Goal: Contribute content: Add original content to the website for others to see

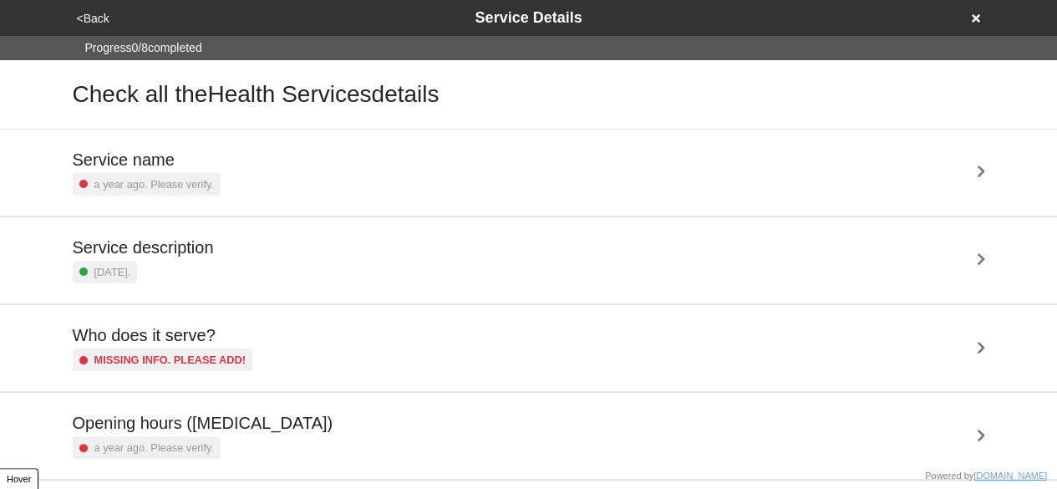
click at [93, 14] on button "<Back" at bounding box center [93, 18] width 43 height 19
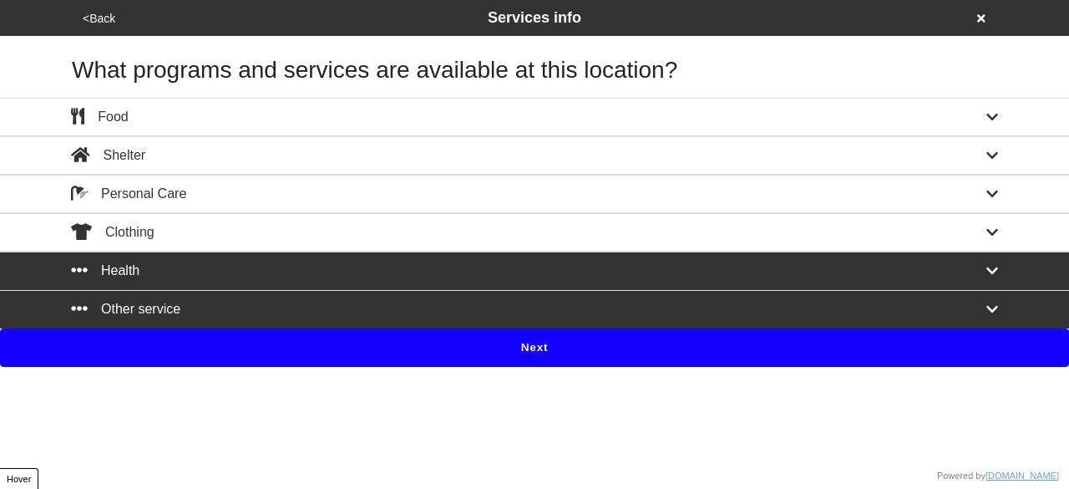
click at [93, 14] on button "<Back" at bounding box center [99, 18] width 43 height 19
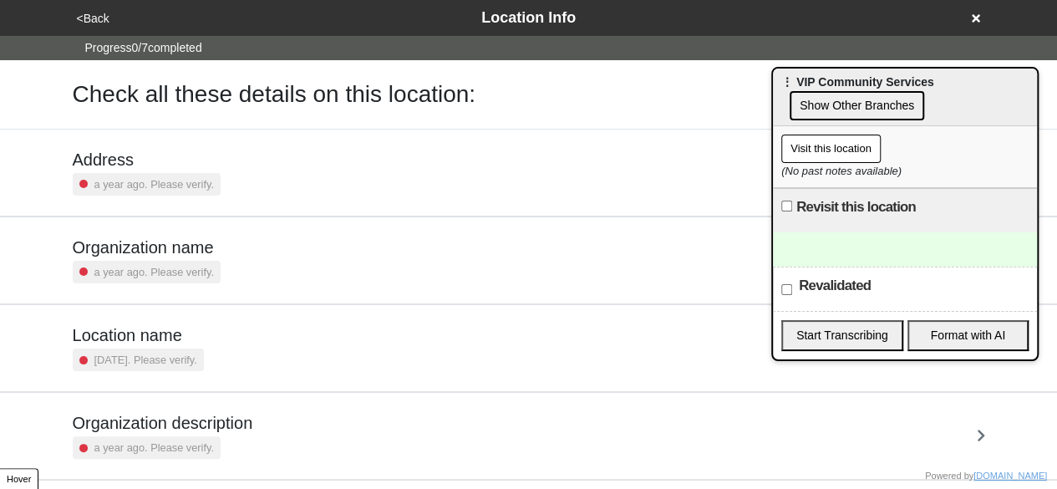
click at [93, 14] on button "<Back" at bounding box center [93, 18] width 43 height 19
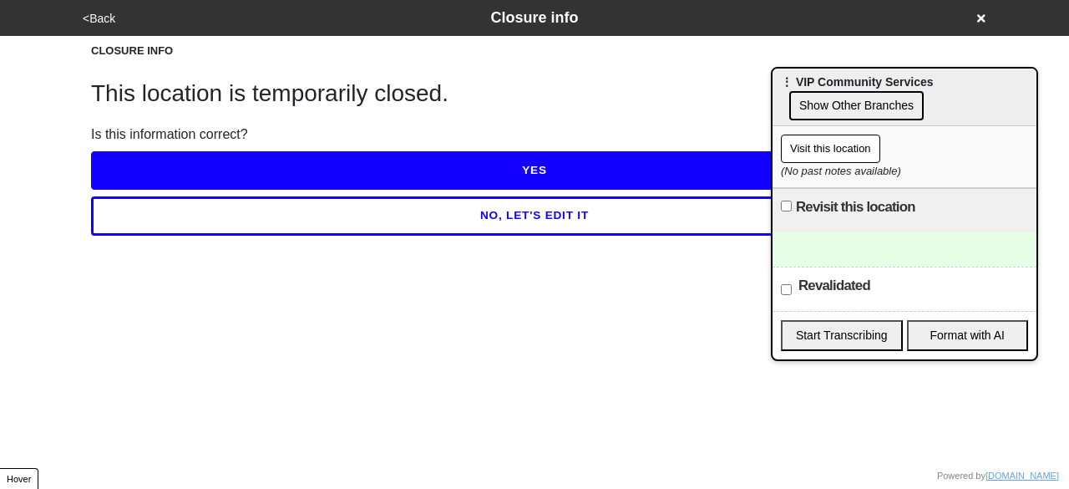
click at [565, 165] on button "YES" at bounding box center [534, 170] width 887 height 38
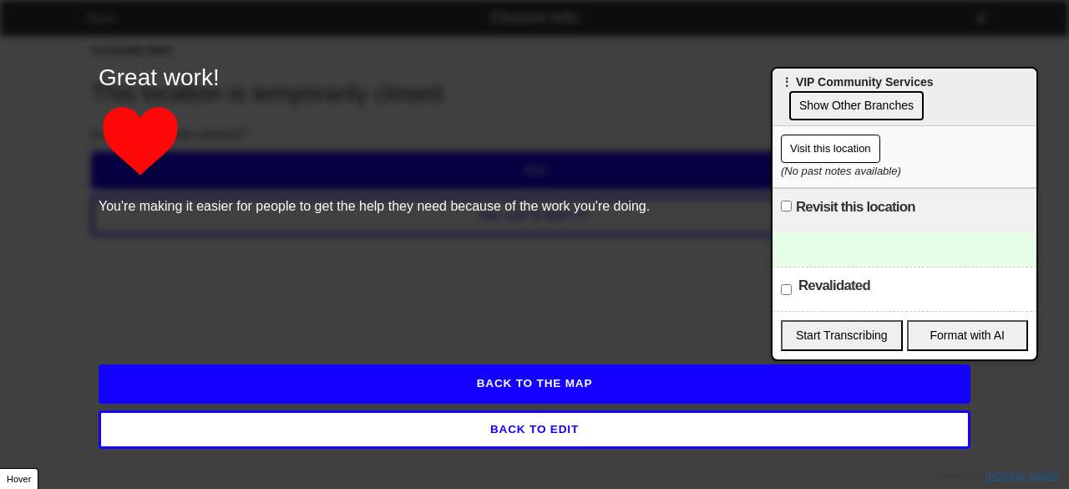
click at [535, 429] on button "BACK TO EDIT" at bounding box center [535, 429] width 872 height 38
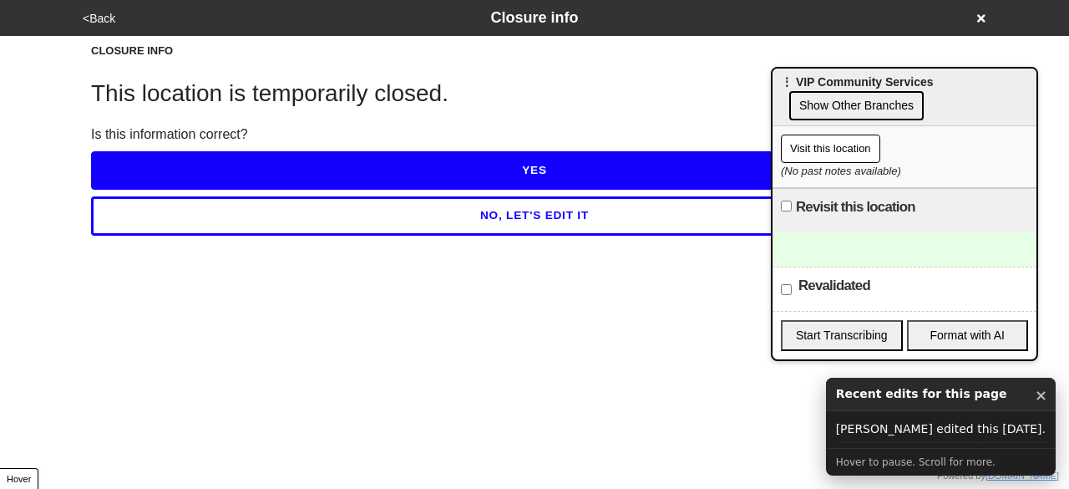
click at [559, 205] on button "NO, LET'S EDIT IT" at bounding box center [534, 215] width 887 height 38
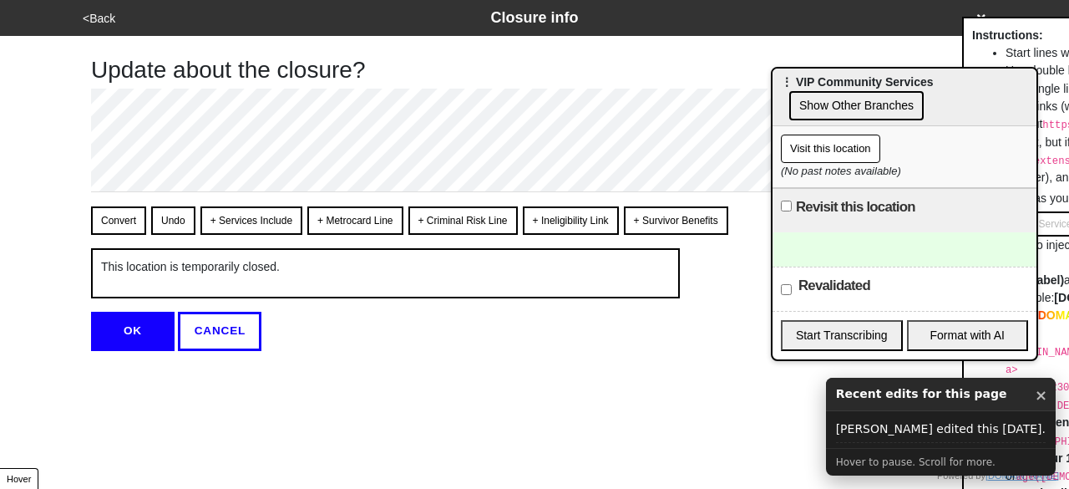
click at [144, 322] on button "OK" at bounding box center [133, 331] width 84 height 38
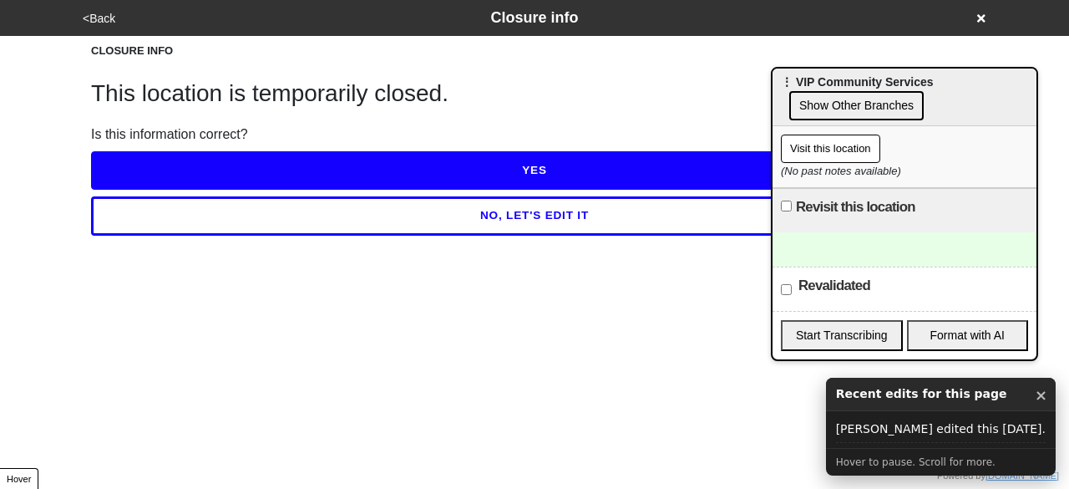
click at [105, 20] on button "<Back" at bounding box center [99, 18] width 43 height 19
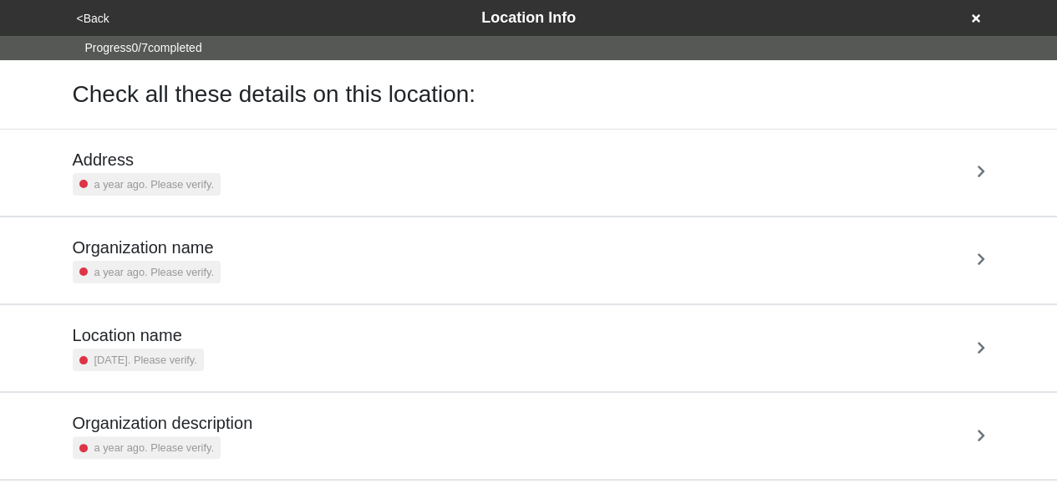
click at [104, 21] on button "<Back" at bounding box center [93, 18] width 43 height 19
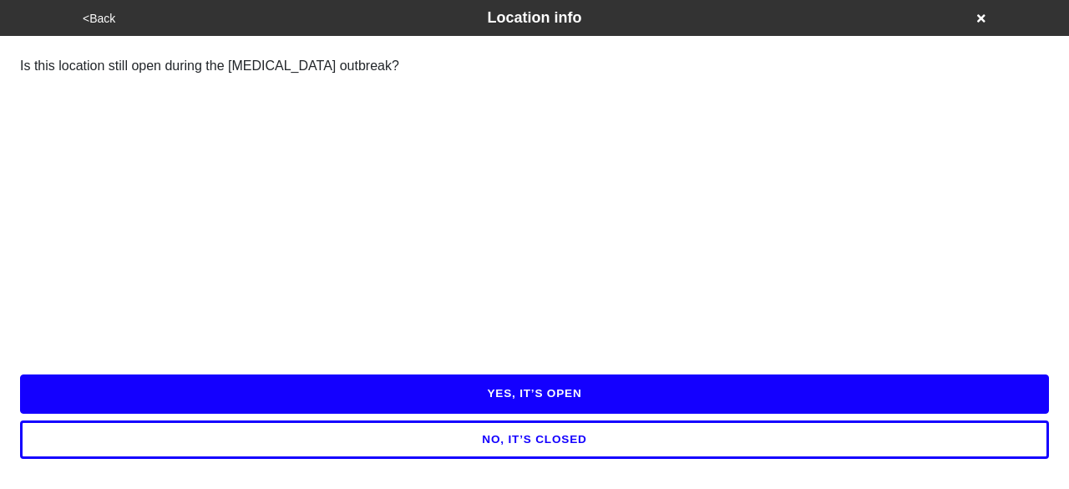
click at [537, 439] on button "NO, IT’S CLOSED" at bounding box center [534, 439] width 1029 height 38
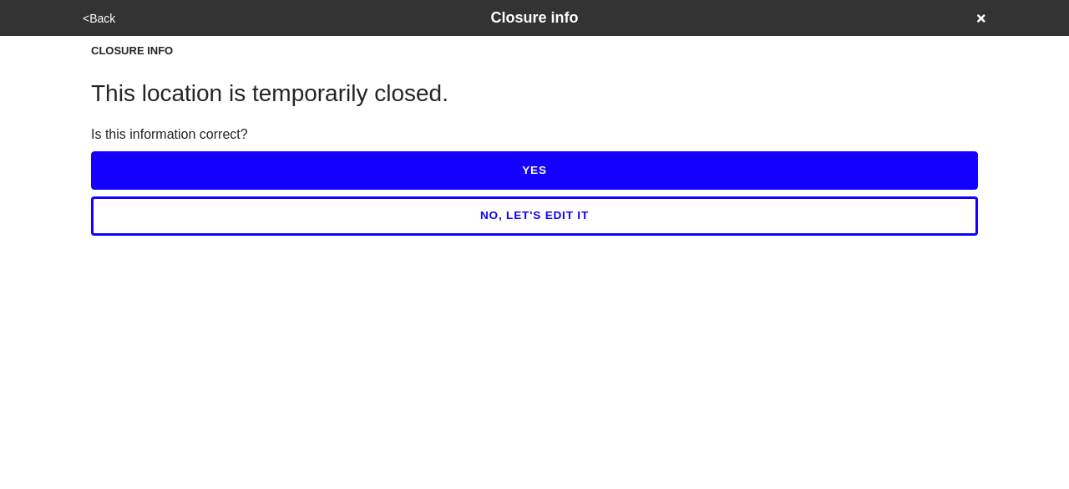
click at [540, 165] on button "YES" at bounding box center [534, 170] width 887 height 38
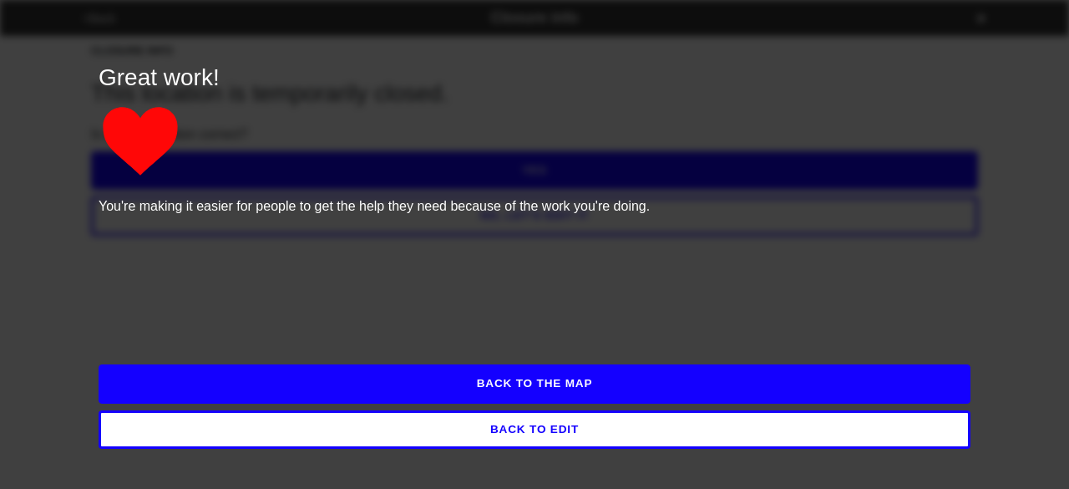
click at [551, 378] on button "BACK TO THE MAP" at bounding box center [535, 383] width 872 height 38
click at [582, 435] on button "BACK TO EDIT" at bounding box center [535, 429] width 872 height 38
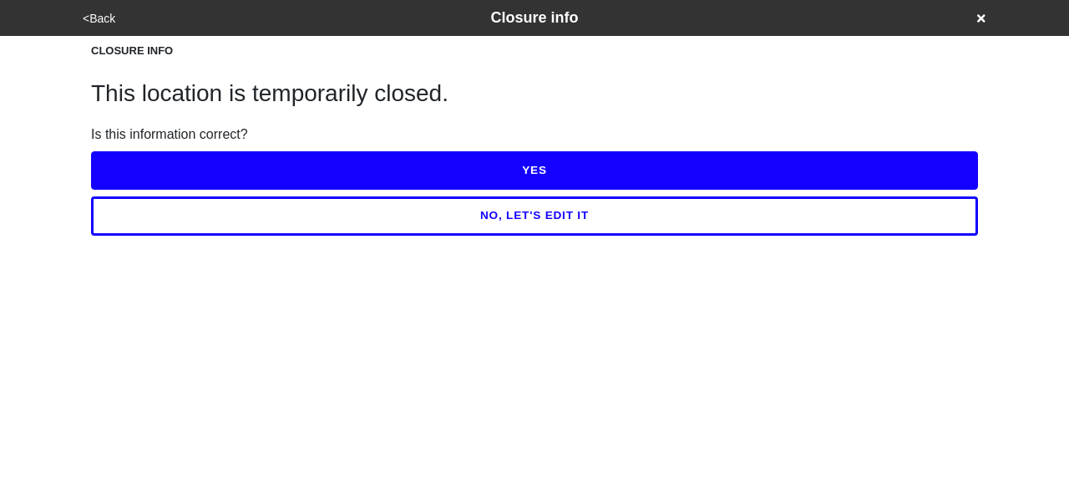
click at [104, 21] on button "<Back" at bounding box center [99, 18] width 43 height 19
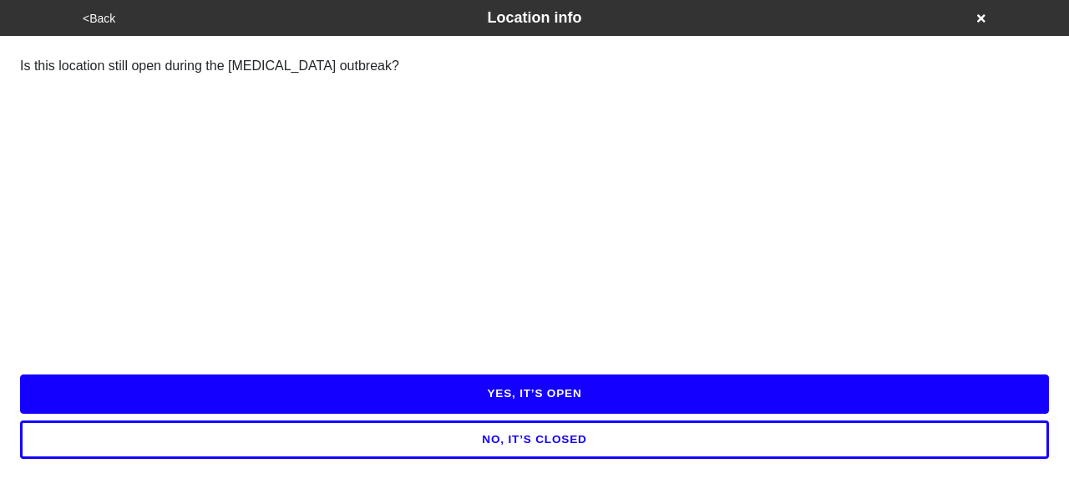
click at [108, 26] on button "<Back" at bounding box center [99, 18] width 43 height 19
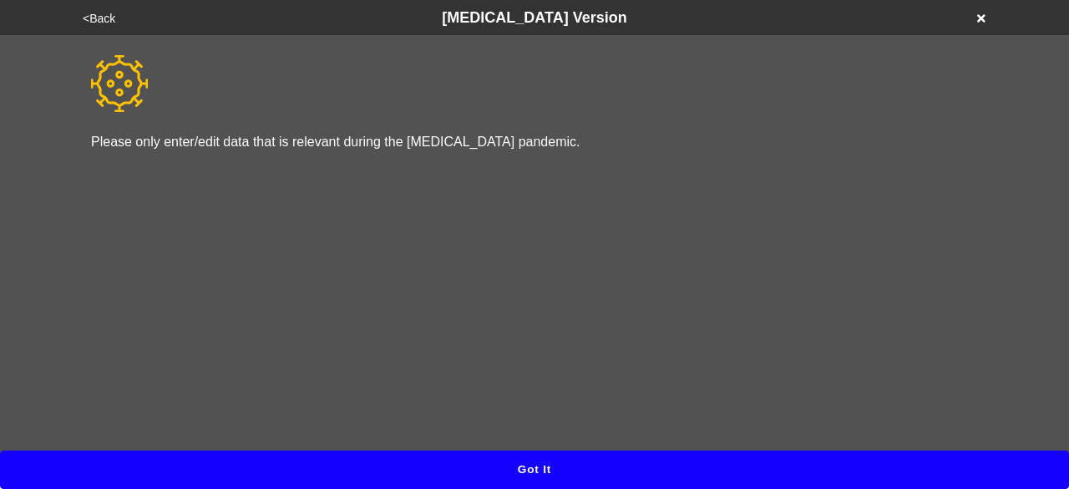
click at [534, 464] on button "Got it" at bounding box center [534, 469] width 1069 height 38
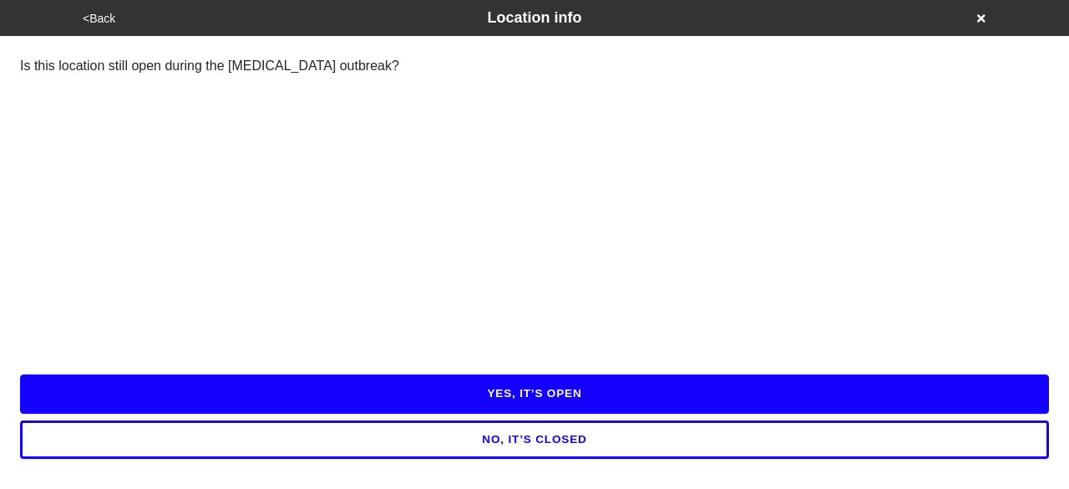
click at [564, 390] on button "YES, IT’S OPEN" at bounding box center [534, 393] width 1029 height 38
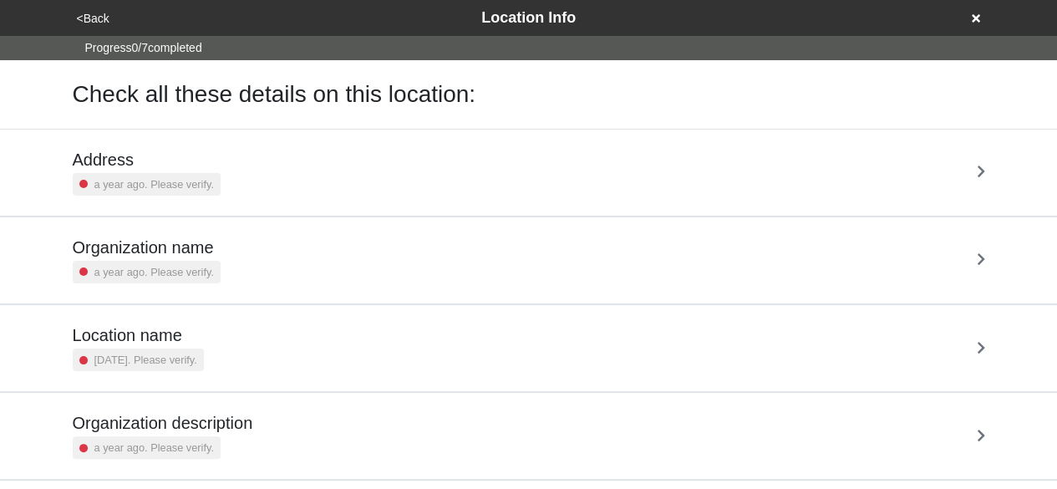
click at [85, 21] on button "<Back" at bounding box center [93, 18] width 43 height 19
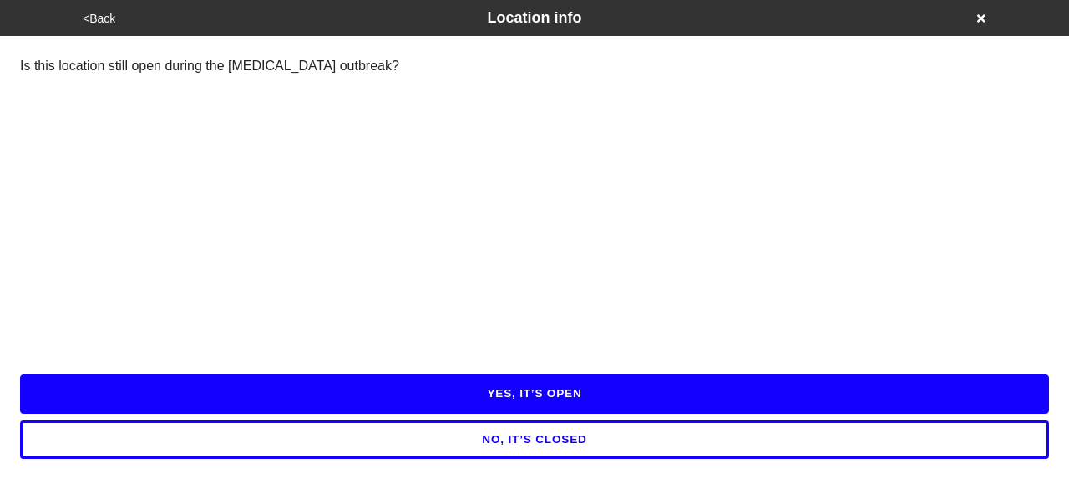
click at [0, 109] on html "<Back Location info Is this location still open during the Coronavirus outbreak…" at bounding box center [534, 54] width 1069 height 109
click at [528, 444] on button "NO, IT’S CLOSED" at bounding box center [534, 439] width 1029 height 38
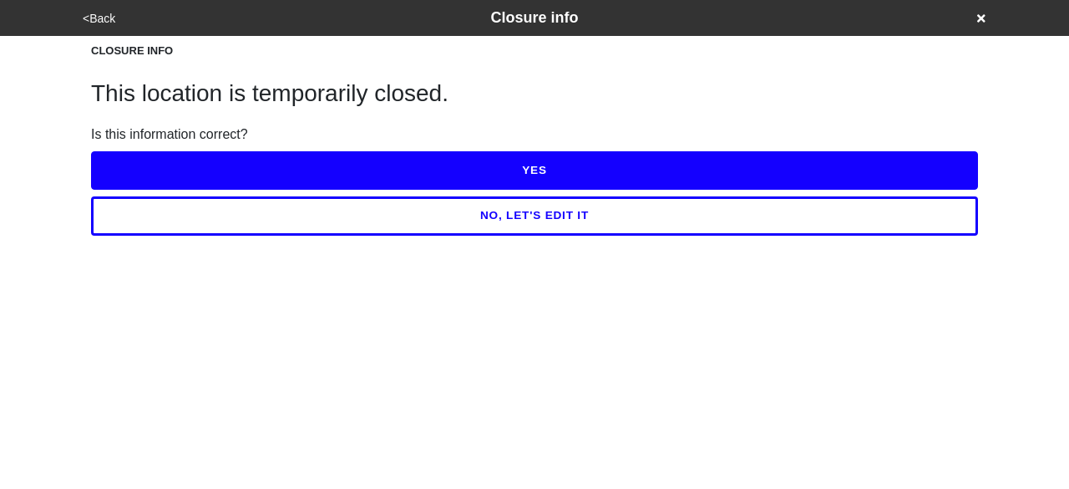
click at [449, 210] on button "NO, LET'S EDIT IT" at bounding box center [534, 215] width 887 height 38
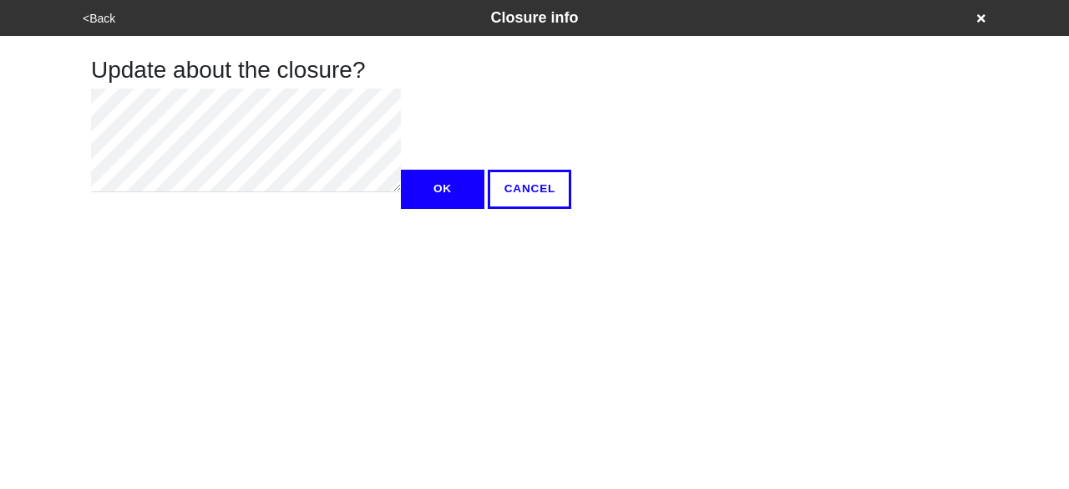
click at [87, 9] on button "<Back" at bounding box center [99, 18] width 43 height 19
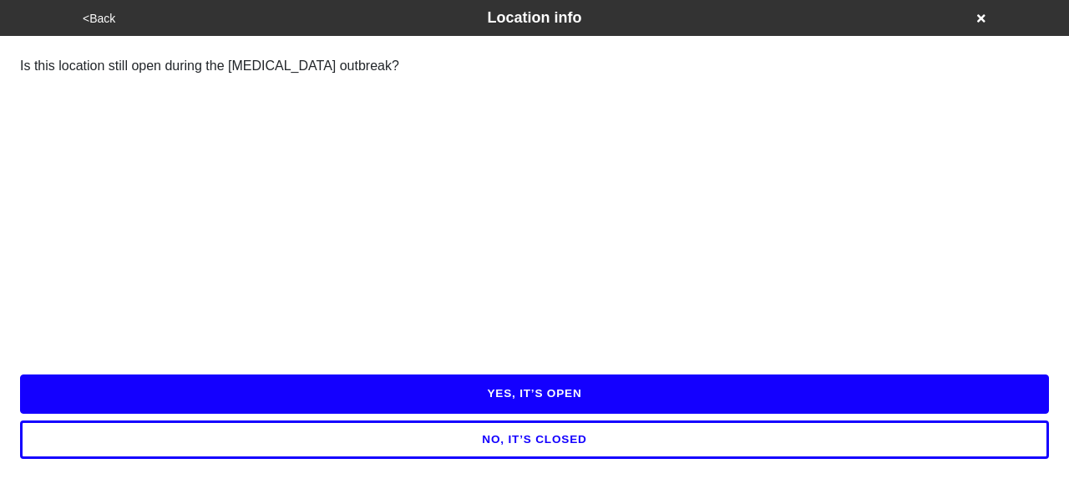
click at [14, 109] on html "<Back Location info Is this location still open during the Coronavirus outbreak…" at bounding box center [534, 54] width 1069 height 109
click at [401, 444] on button "NO, IT’S CLOSED" at bounding box center [534, 439] width 1029 height 38
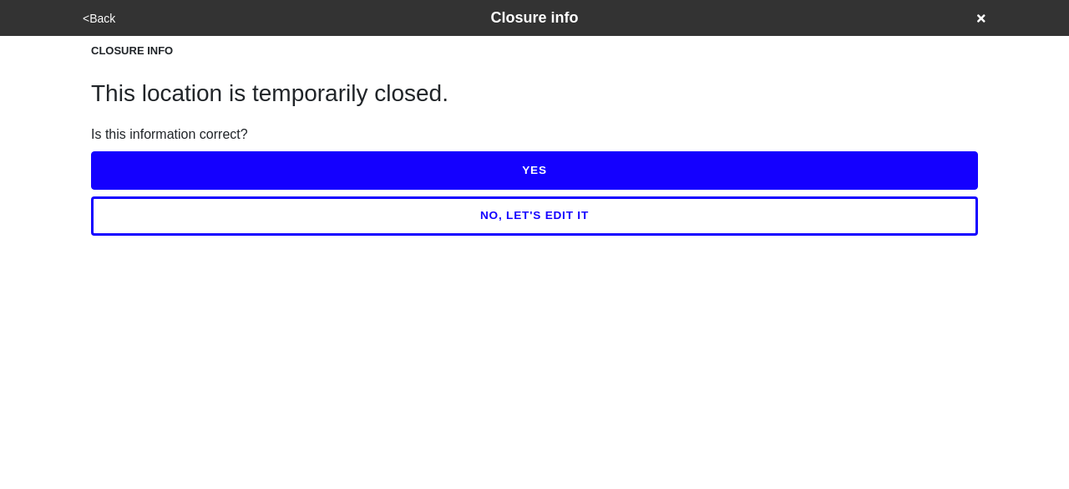
click at [0, 163] on div "<Back Closure info CLOSURE INFO This location is temporarily closed. Is this in…" at bounding box center [534, 118] width 1069 height 236
click at [333, 225] on button "NO, LET'S EDIT IT" at bounding box center [534, 215] width 887 height 38
type textarea "x"
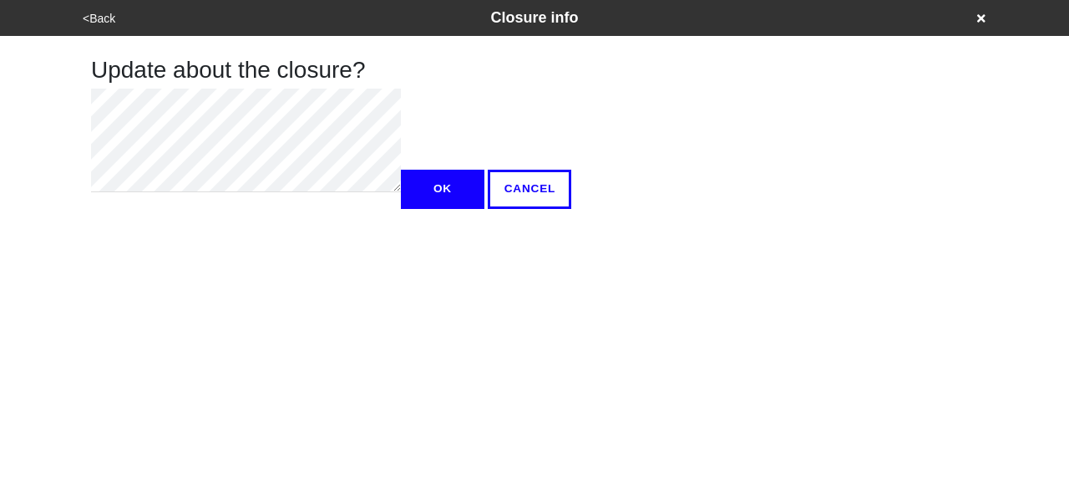
click at [0, 209] on div "<Back Closure info Update about the closure? OK CANCEL" at bounding box center [534, 104] width 1069 height 209
click at [401, 208] on button "OK" at bounding box center [443, 189] width 84 height 38
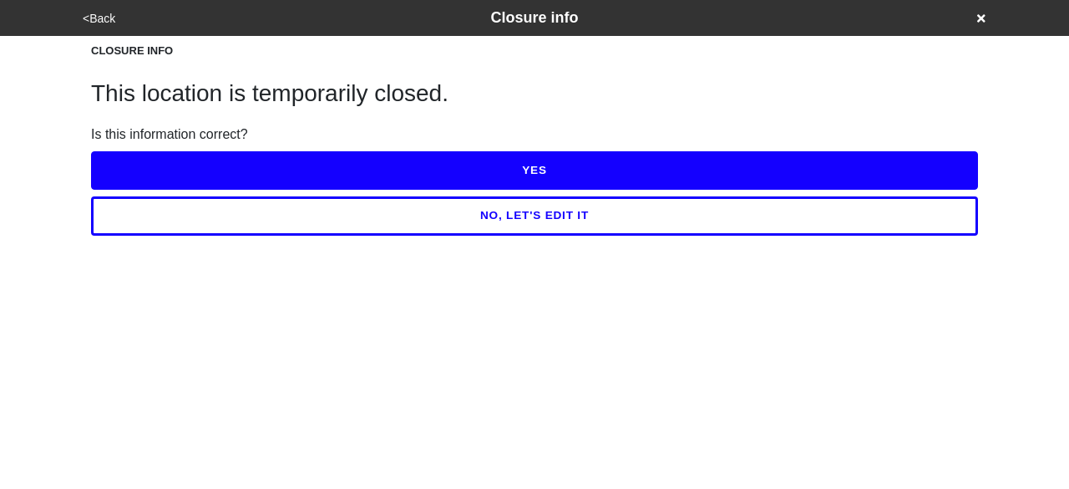
drag, startPoint x: 3, startPoint y: 133, endPoint x: 206, endPoint y: 221, distance: 221.2
click at [3, 133] on div "<Back Closure info CLOSURE INFO This location is temporarily closed. Is this in…" at bounding box center [534, 118] width 1069 height 236
click at [493, 168] on button "YES" at bounding box center [534, 170] width 887 height 38
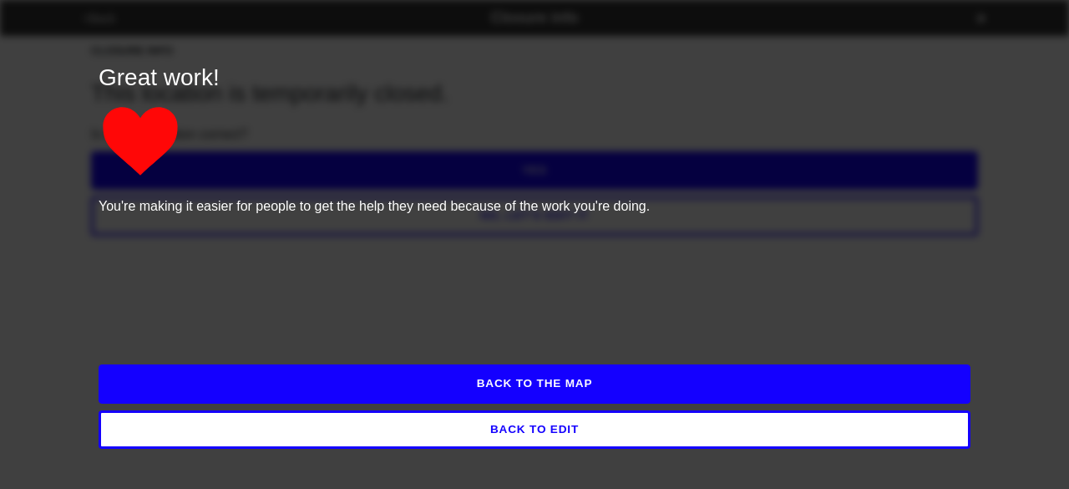
click at [374, 166] on p at bounding box center [535, 141] width 872 height 84
click at [520, 434] on button "BACK TO EDIT" at bounding box center [535, 429] width 872 height 38
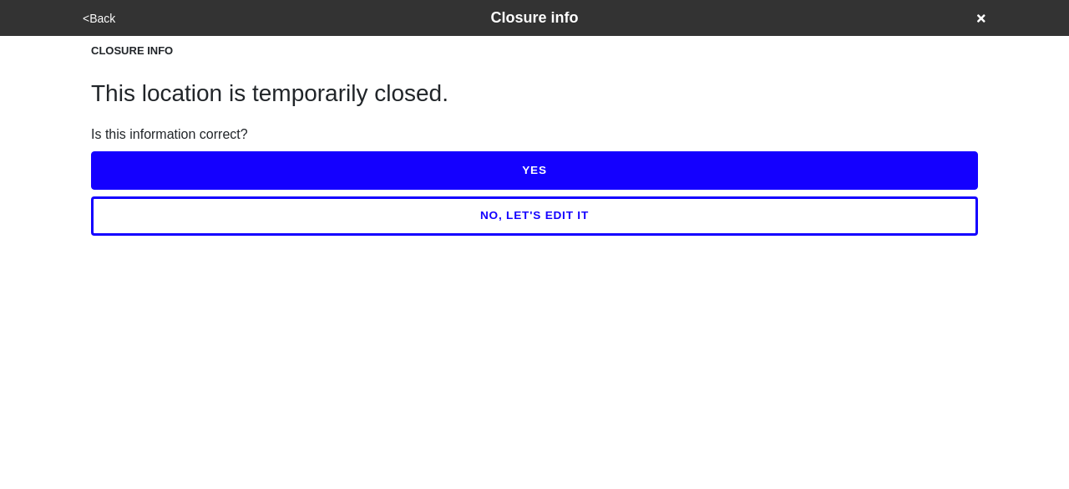
click at [98, 22] on button "<Back" at bounding box center [99, 18] width 43 height 19
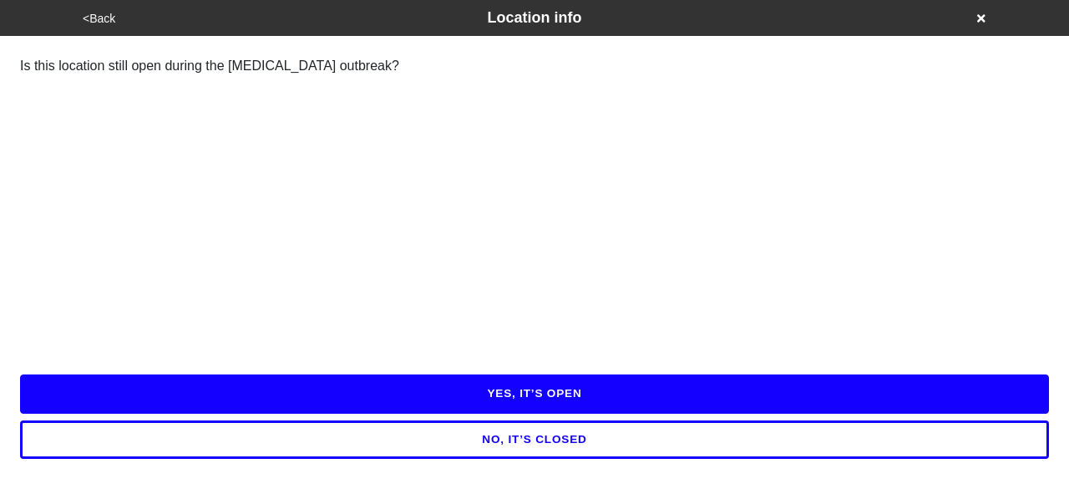
click at [98, 21] on button "<Back" at bounding box center [99, 18] width 43 height 19
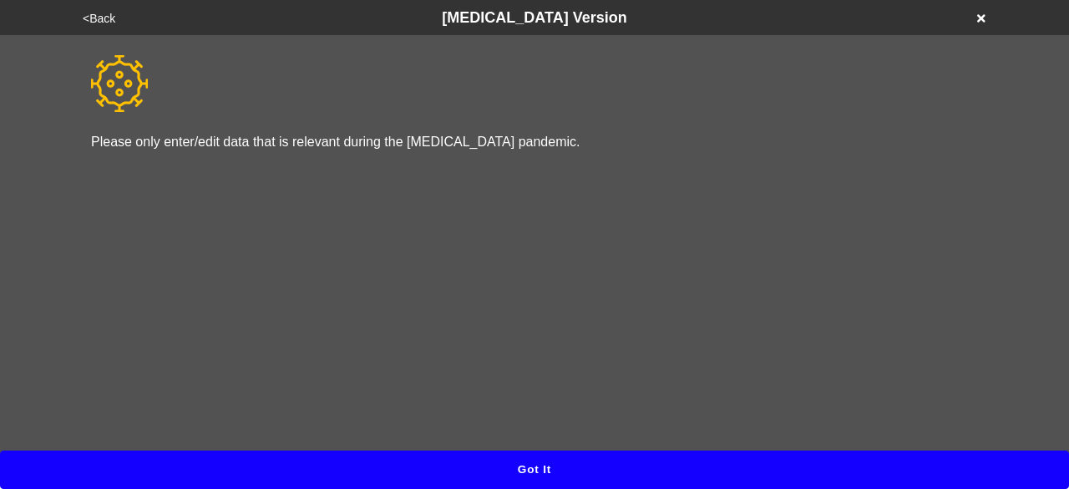
click at [521, 465] on button "Got it" at bounding box center [534, 469] width 1069 height 38
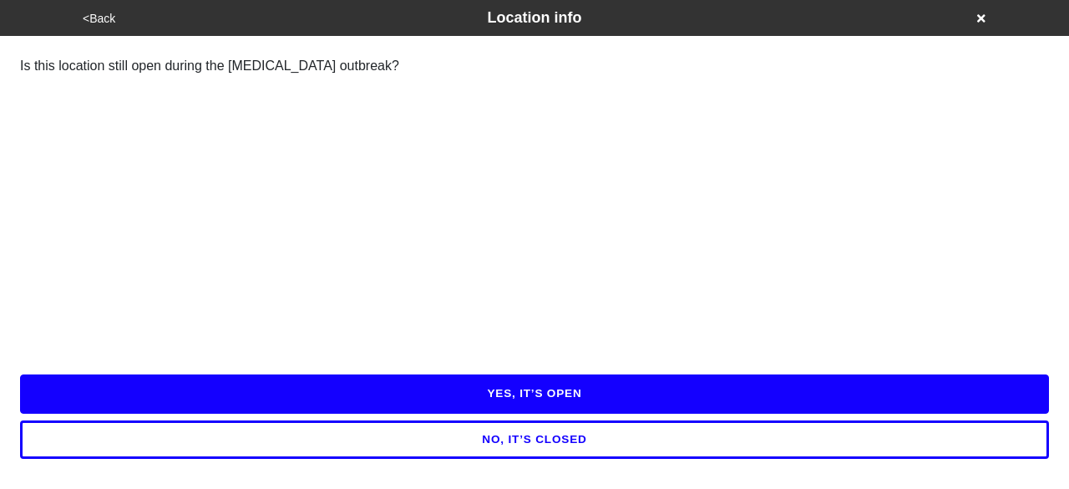
click at [575, 394] on button "YES, IT’S OPEN" at bounding box center [534, 393] width 1029 height 38
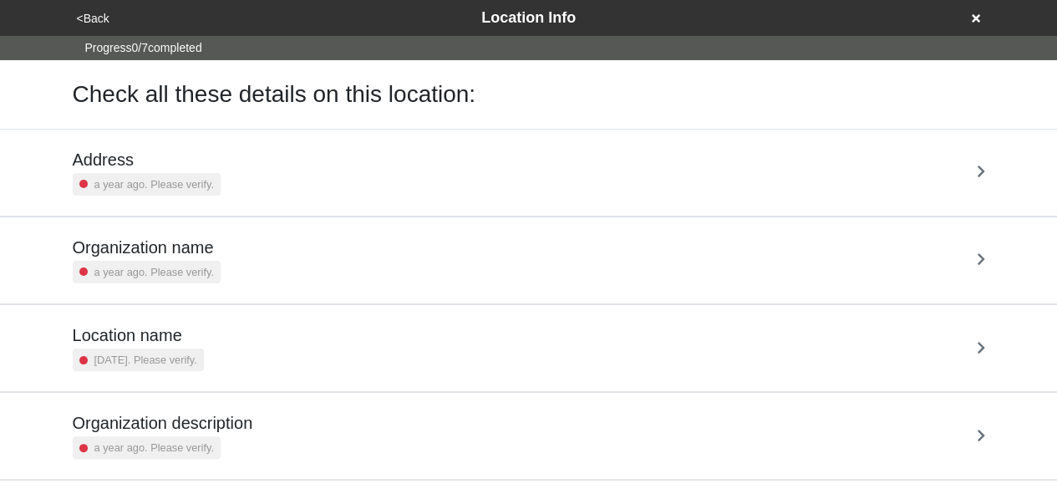
click at [180, 257] on h5 "Organization name" at bounding box center [147, 247] width 148 height 20
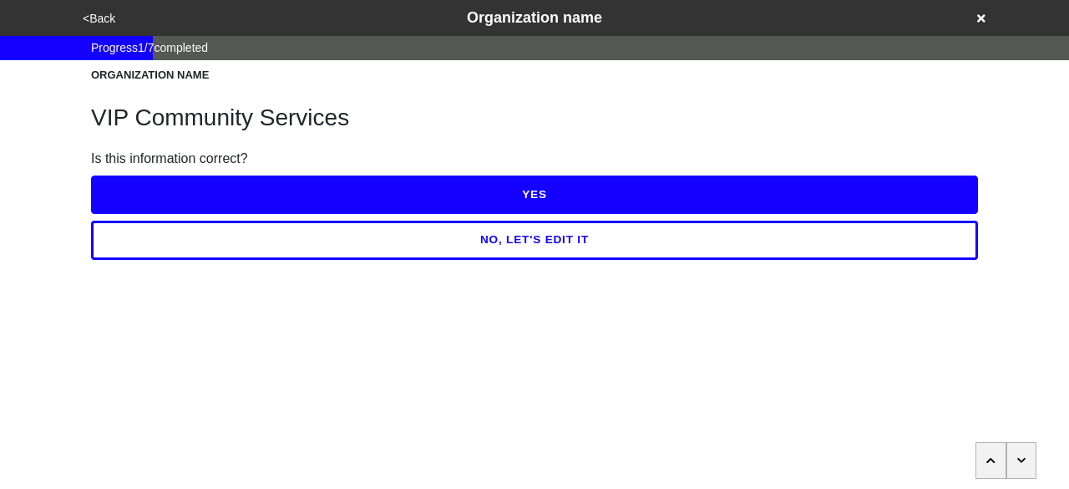
click at [235, 189] on button "YES" at bounding box center [534, 194] width 887 height 38
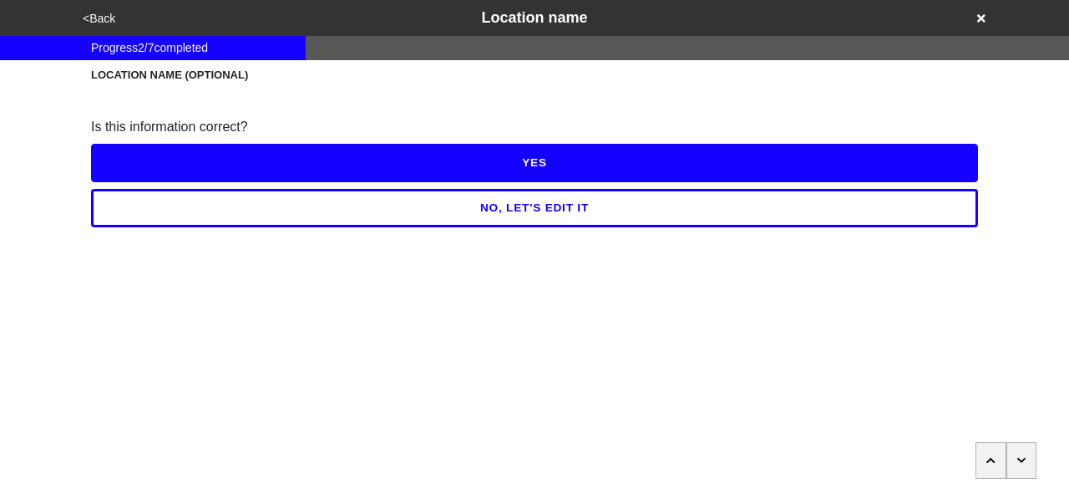
click at [259, 186] on div "NO, LET'S EDIT IT" at bounding box center [534, 204] width 887 height 45
click at [247, 199] on button "NO, LET'S EDIT IT" at bounding box center [534, 208] width 887 height 38
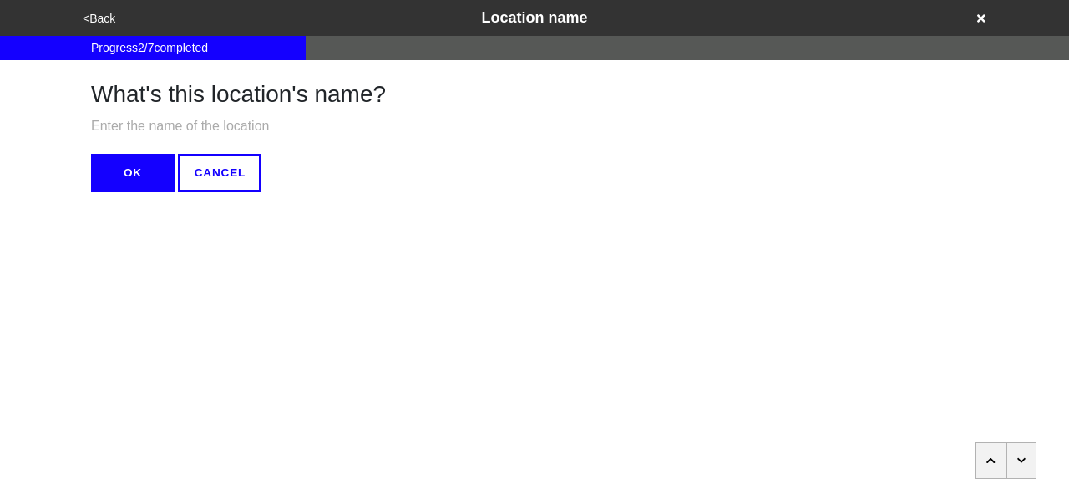
click at [238, 126] on input "text" at bounding box center [260, 127] width 338 height 28
type input "Closed"
click at [145, 170] on button "OK" at bounding box center [133, 173] width 84 height 38
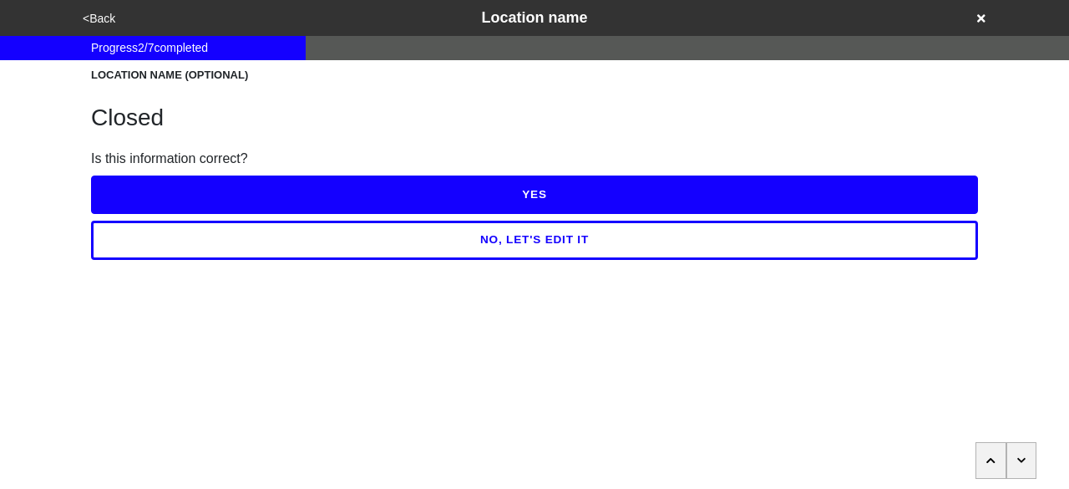
click at [164, 181] on button "YES" at bounding box center [534, 194] width 887 height 38
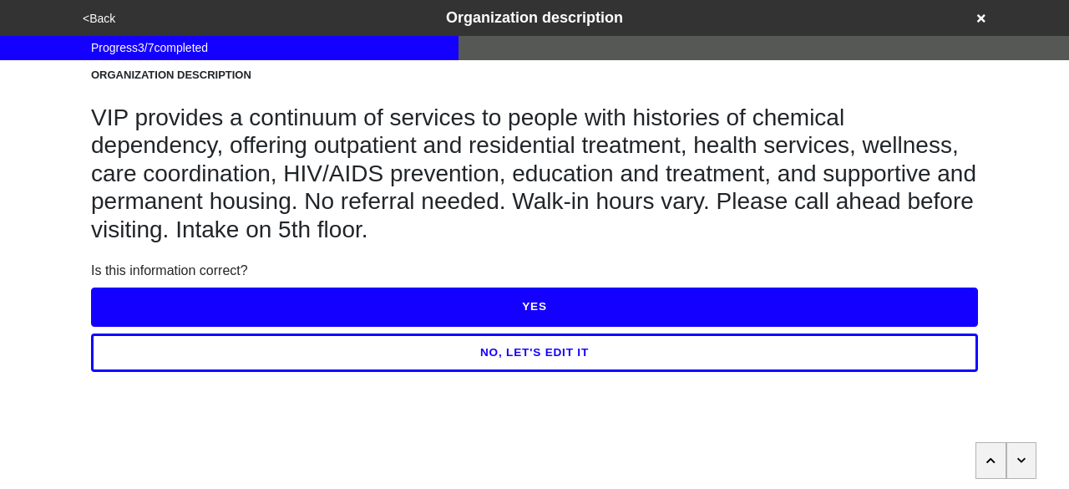
click at [95, 21] on button "<Back" at bounding box center [99, 18] width 43 height 19
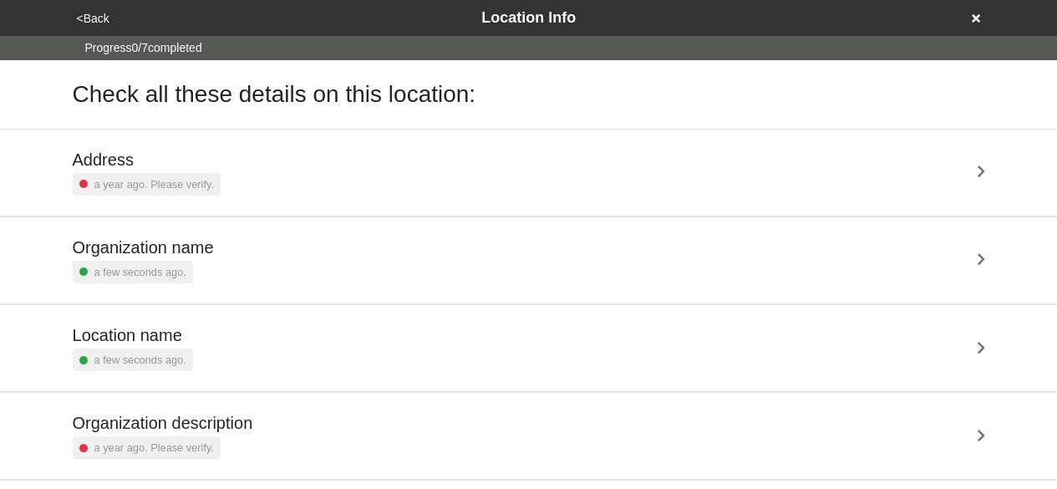
click at [975, 18] on icon at bounding box center [976, 18] width 8 height 8
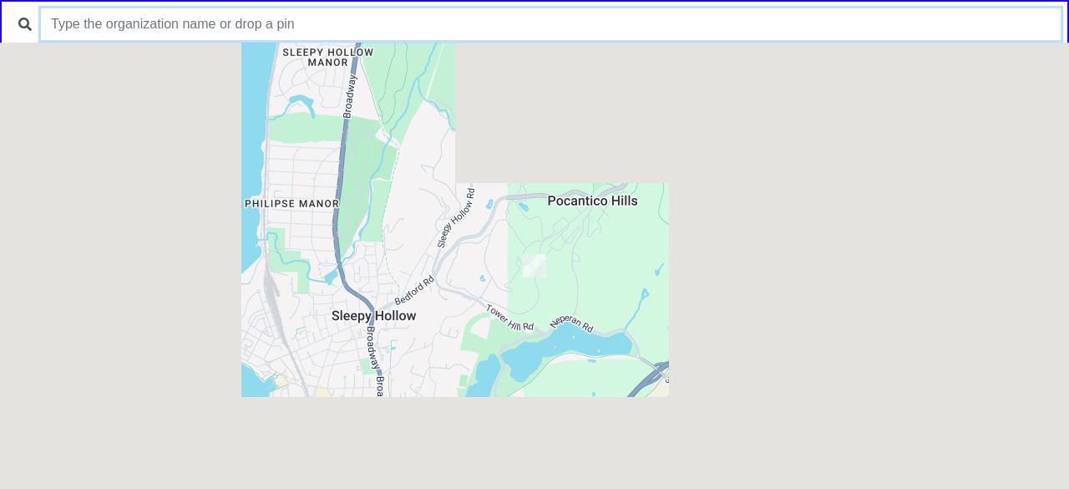
click at [485, 33] on input "text" at bounding box center [551, 24] width 1020 height 32
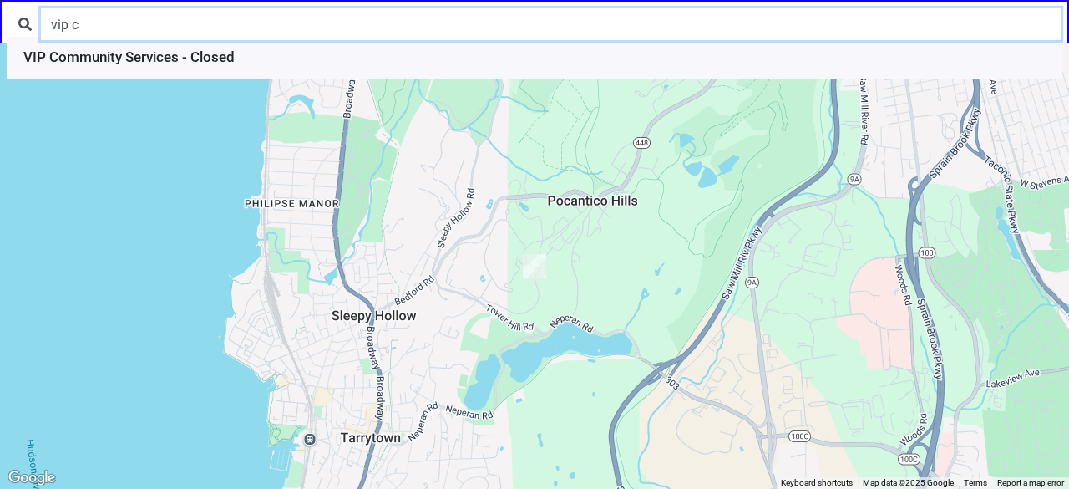
click at [125, 36] on input "vip c" at bounding box center [551, 24] width 1020 height 32
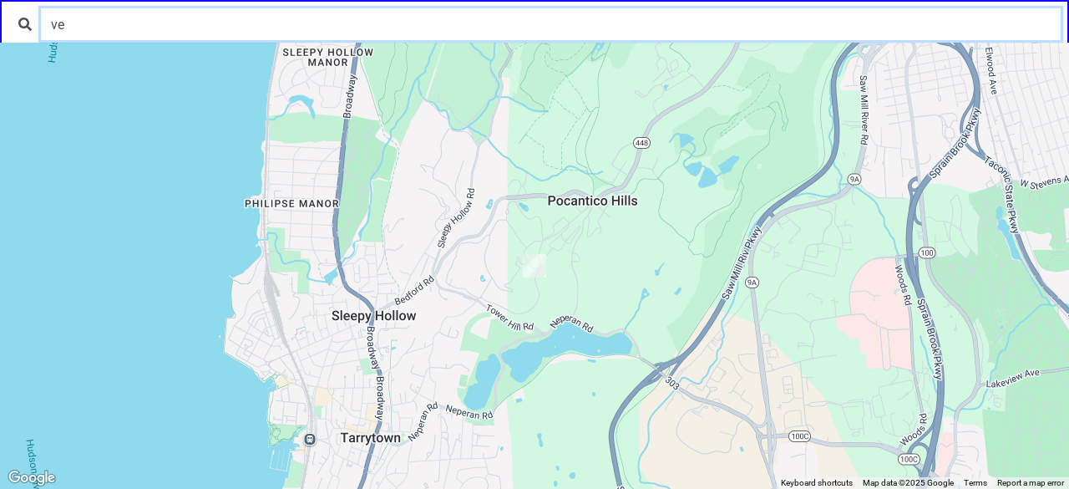
type input "v"
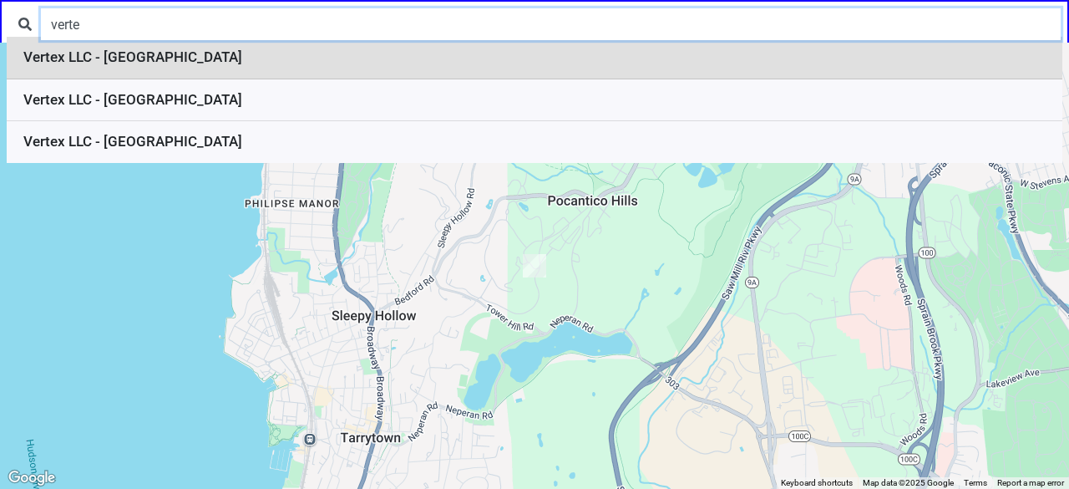
type input "verte"
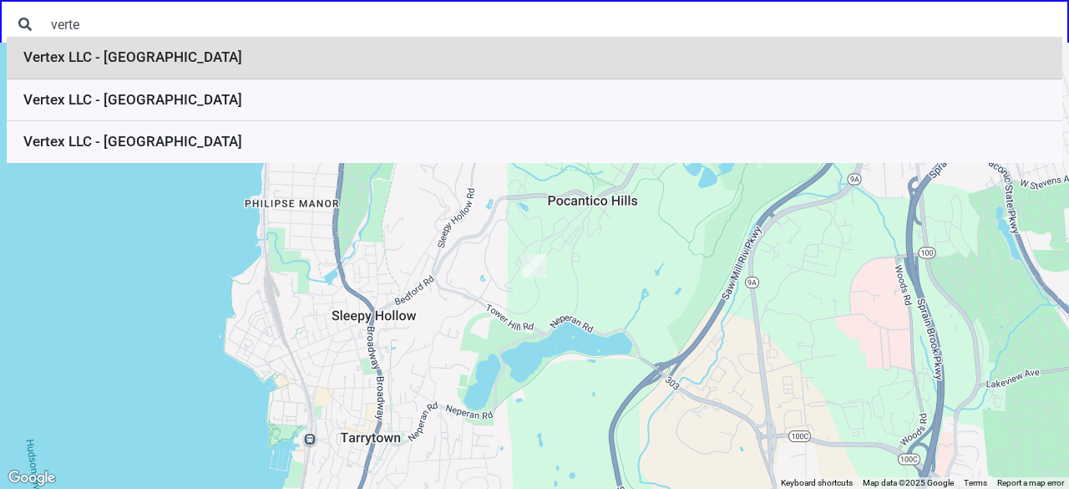
click at [135, 56] on li "Vertex LLC - Tremont" at bounding box center [535, 58] width 1056 height 43
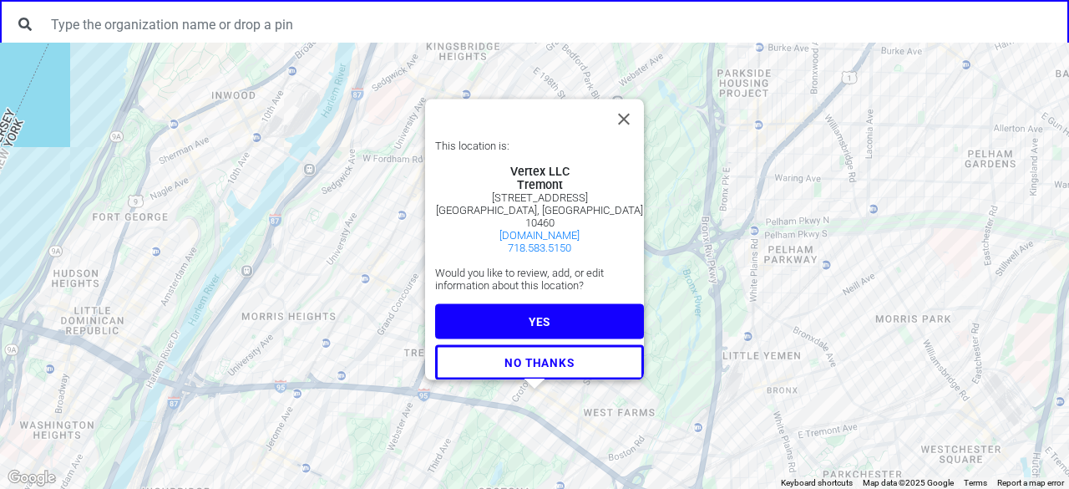
click at [541, 315] on span "YES" at bounding box center [540, 321] width 22 height 13
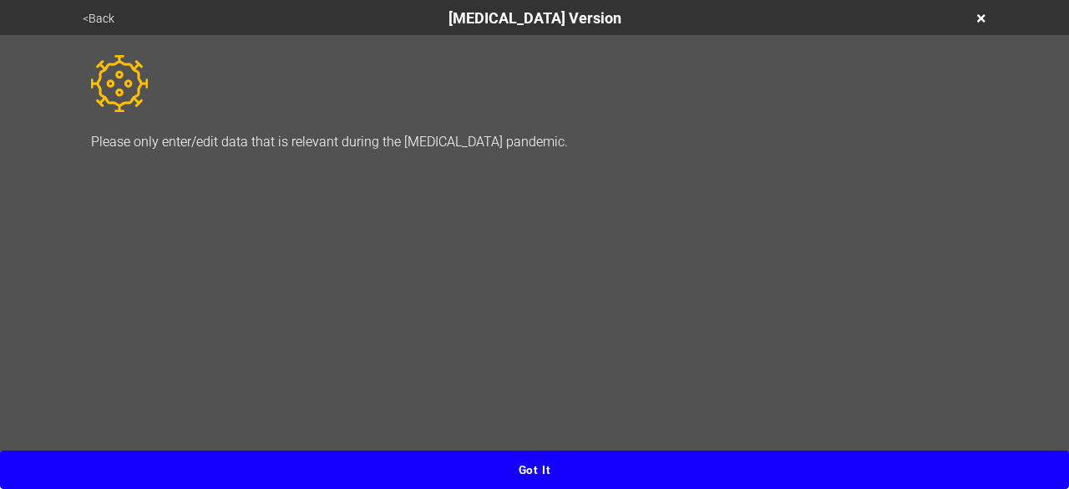
drag, startPoint x: 582, startPoint y: 461, endPoint x: 434, endPoint y: 346, distance: 186.9
click at [581, 461] on button "Got it" at bounding box center [534, 469] width 1069 height 38
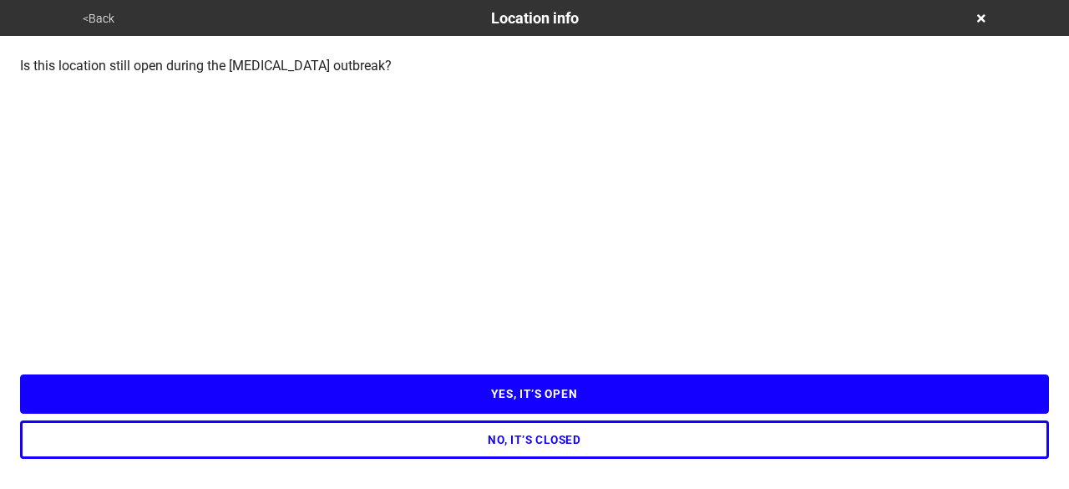
click at [501, 388] on button "YES, IT’S OPEN" at bounding box center [534, 393] width 1029 height 38
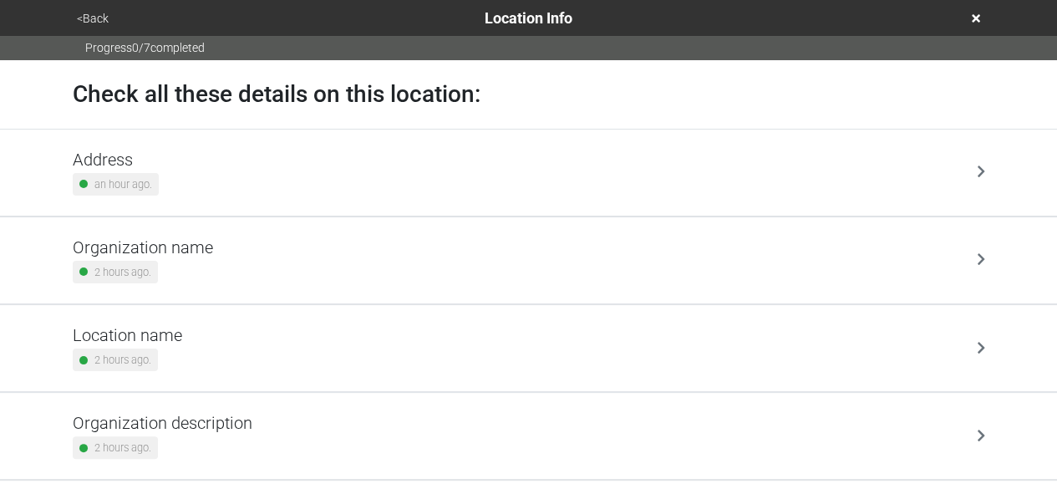
click at [204, 172] on div "Address an hour ago." at bounding box center [529, 173] width 912 height 46
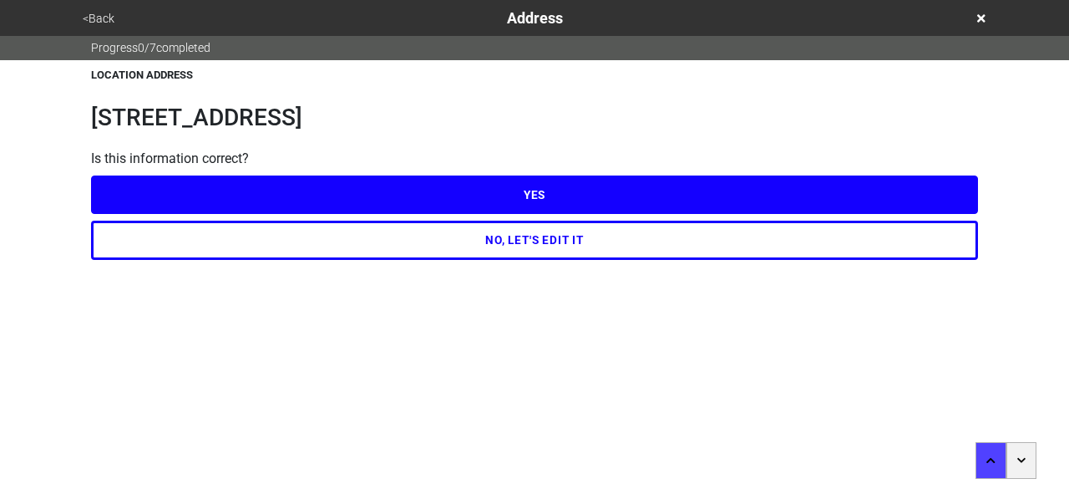
click at [250, 233] on button "NO, LET'S EDIT IT" at bounding box center [534, 240] width 887 height 38
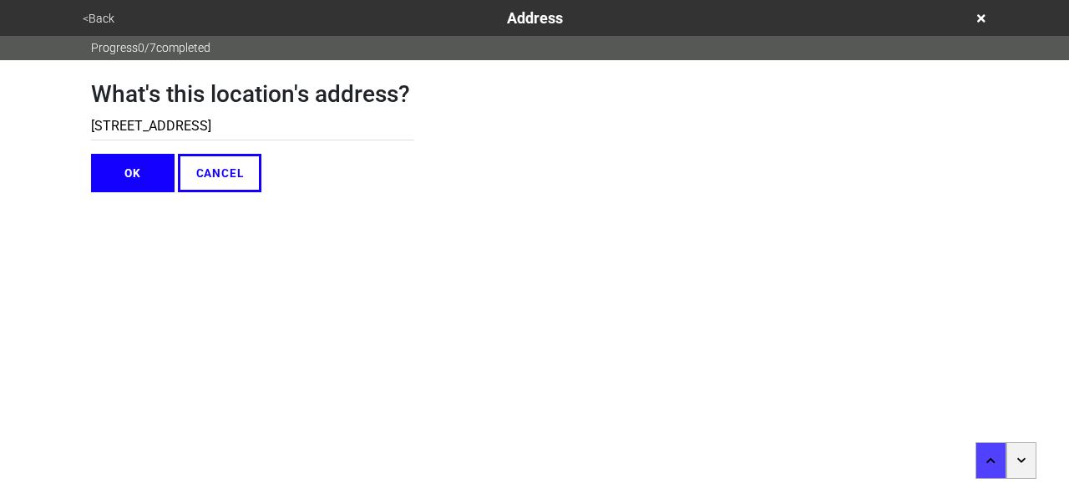
click at [104, 21] on button "<Back" at bounding box center [99, 18] width 42 height 19
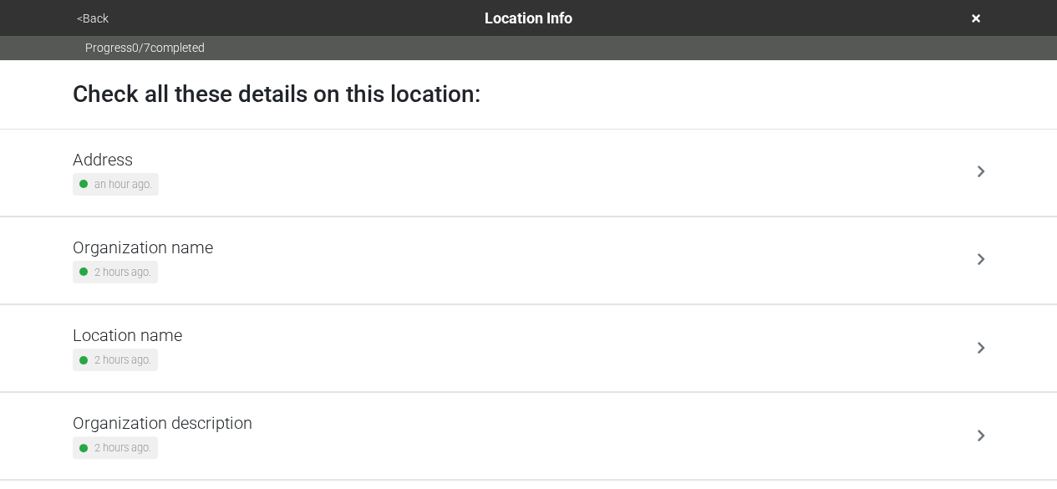
click at [192, 249] on h5 "Organization name" at bounding box center [143, 247] width 140 height 20
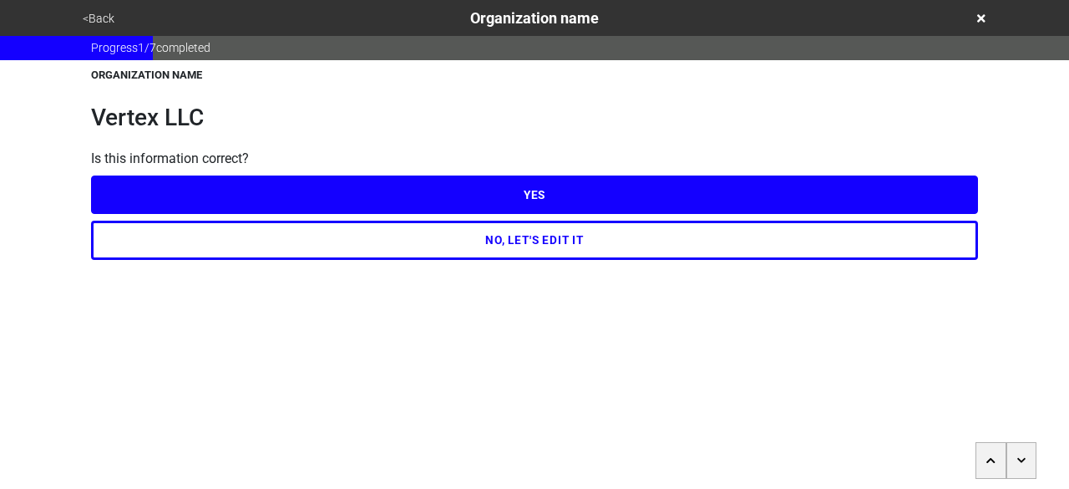
drag, startPoint x: 198, startPoint y: 235, endPoint x: 198, endPoint y: 220, distance: 15.0
click at [198, 233] on button "NO, LET'S EDIT IT" at bounding box center [534, 240] width 887 height 38
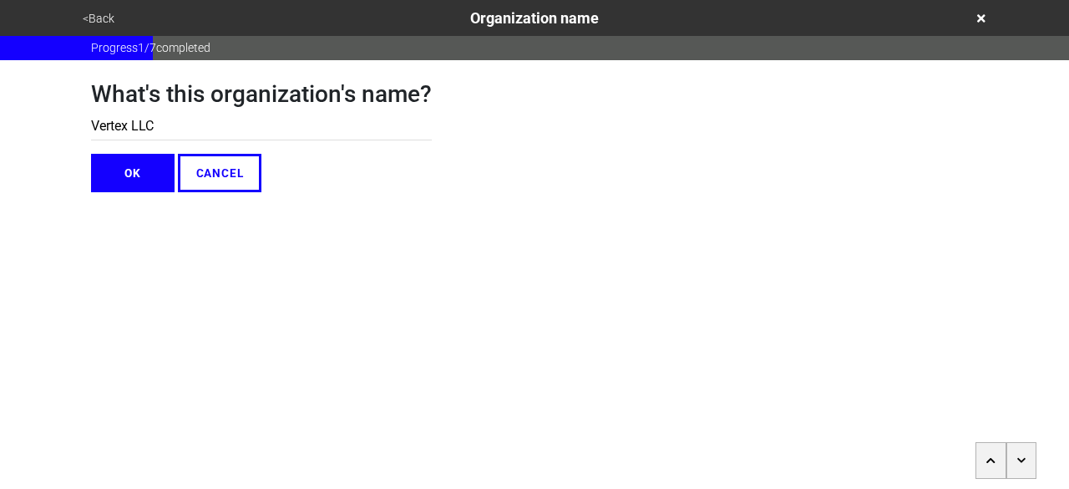
click at [147, 106] on h1 "What's this organization's name?" at bounding box center [261, 94] width 341 height 28
click at [144, 128] on input "Vertex LLC" at bounding box center [261, 127] width 341 height 28
paste input "IP Community Services"
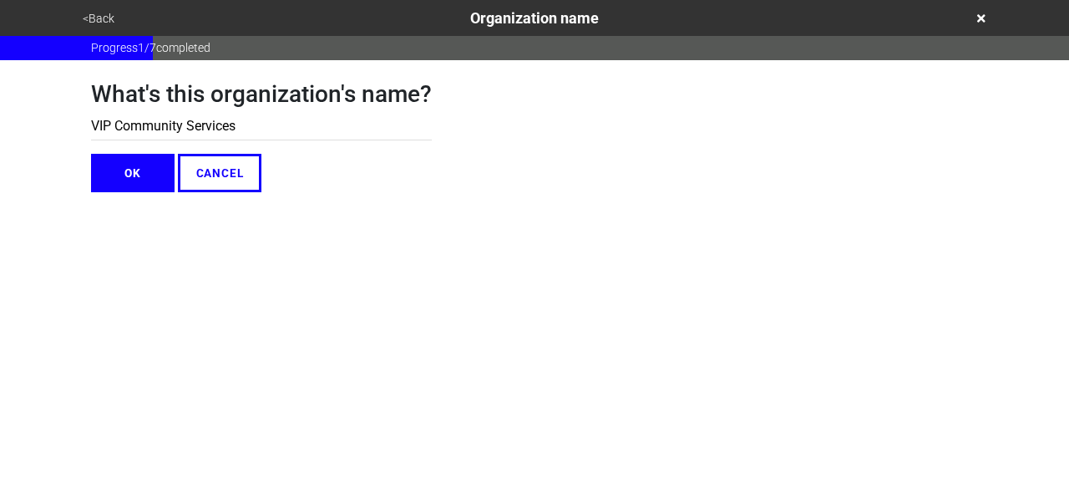
type input "VIP Community Services"
click at [112, 187] on button "OK" at bounding box center [133, 173] width 84 height 38
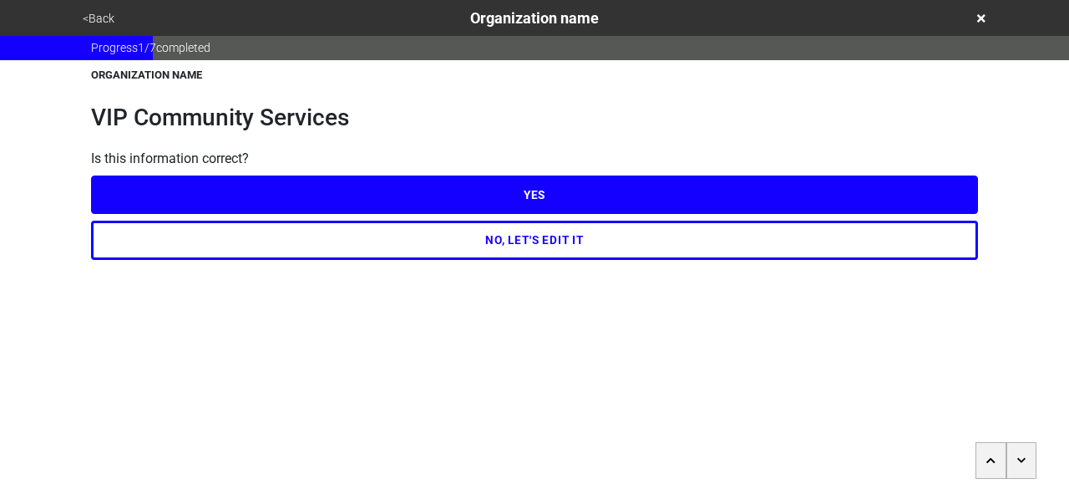
click at [284, 216] on div "NO, LET'S EDIT IT" at bounding box center [534, 236] width 887 height 45
click at [297, 193] on button "YES" at bounding box center [534, 194] width 887 height 38
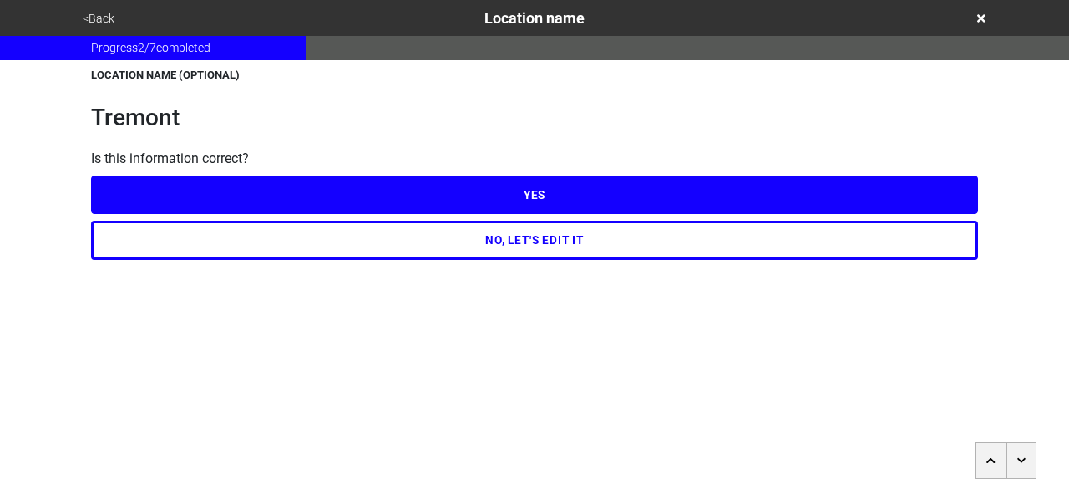
click at [224, 185] on button "YES" at bounding box center [534, 194] width 887 height 38
type textarea "x"
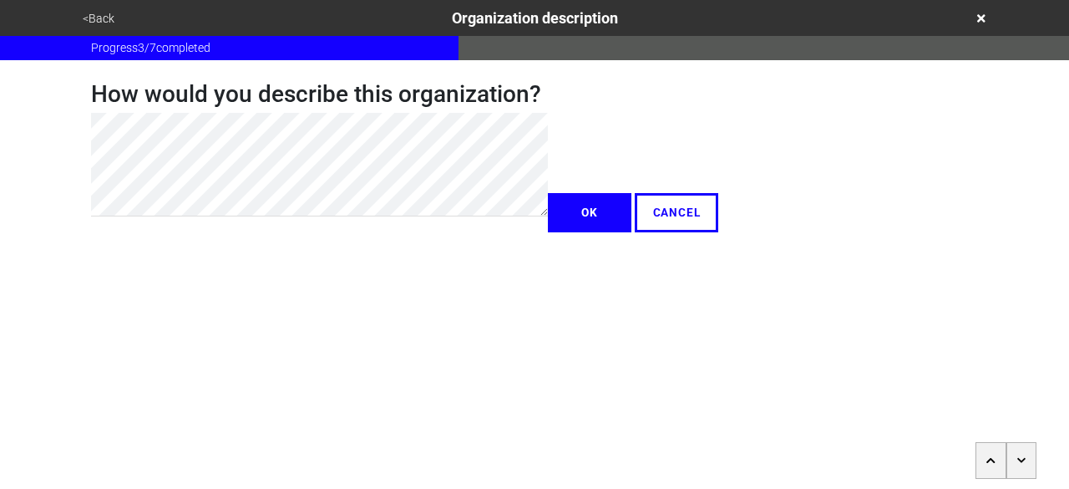
click at [94, 19] on button "<Back" at bounding box center [99, 18] width 42 height 19
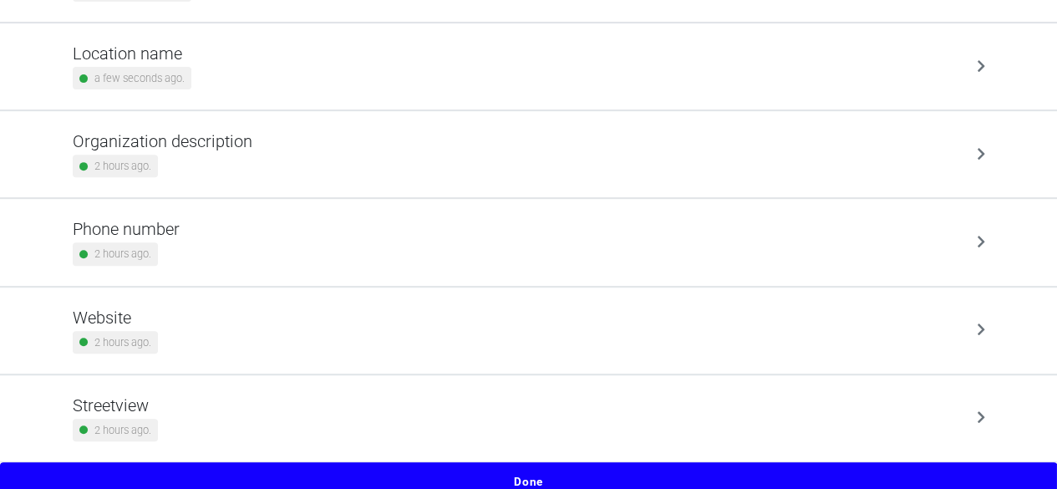
scroll to position [289, 0]
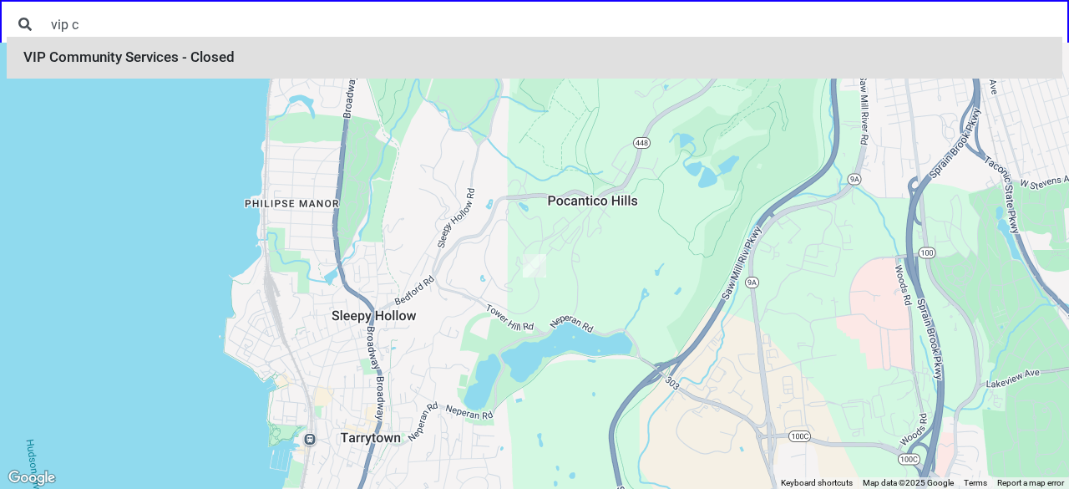
type input "vip c"
click at [229, 63] on li "VIP Community Services - Closed" at bounding box center [535, 58] width 1056 height 42
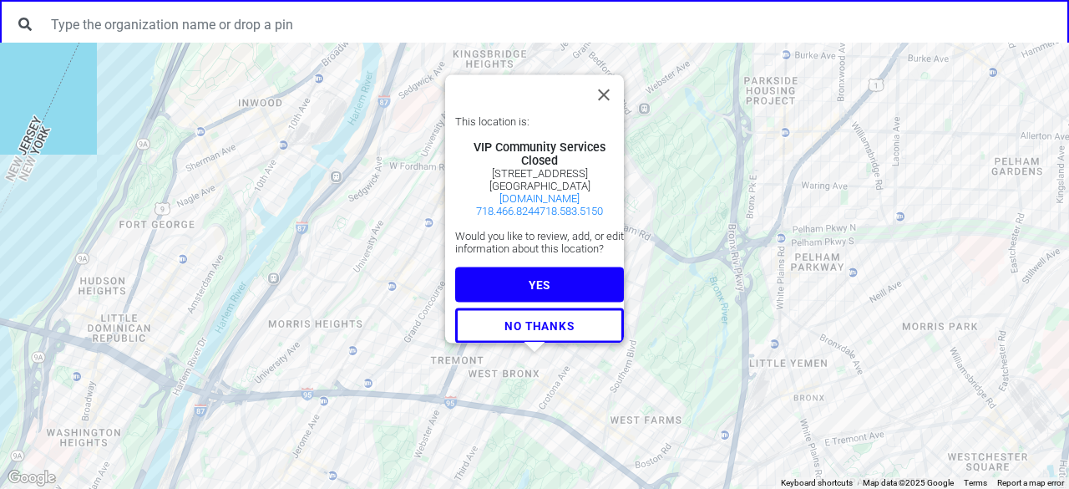
click at [500, 140] on div "VIP Community Services" at bounding box center [539, 146] width 169 height 13
copy div "VIP Community Services"
click at [474, 2] on div at bounding box center [534, 24] width 1069 height 48
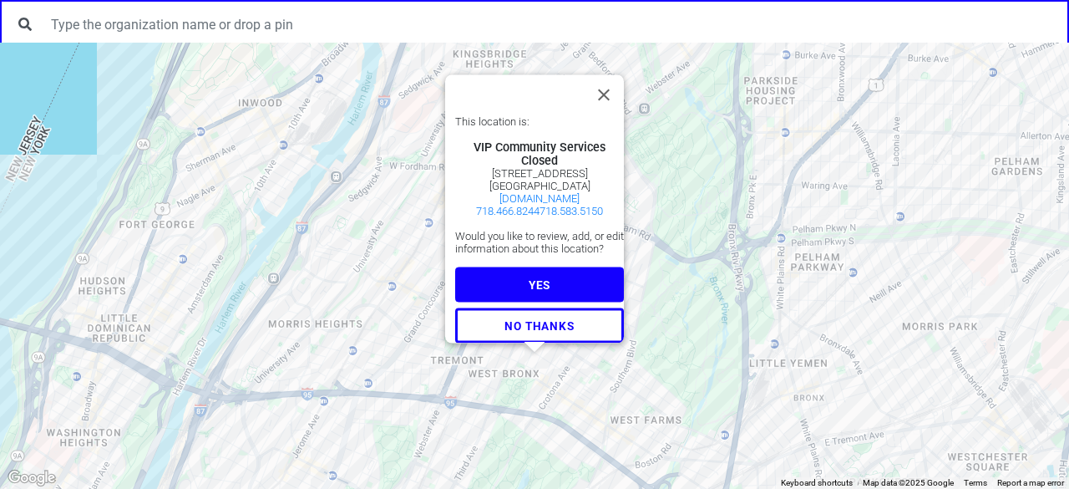
click at [533, 278] on span "YES" at bounding box center [540, 284] width 22 height 13
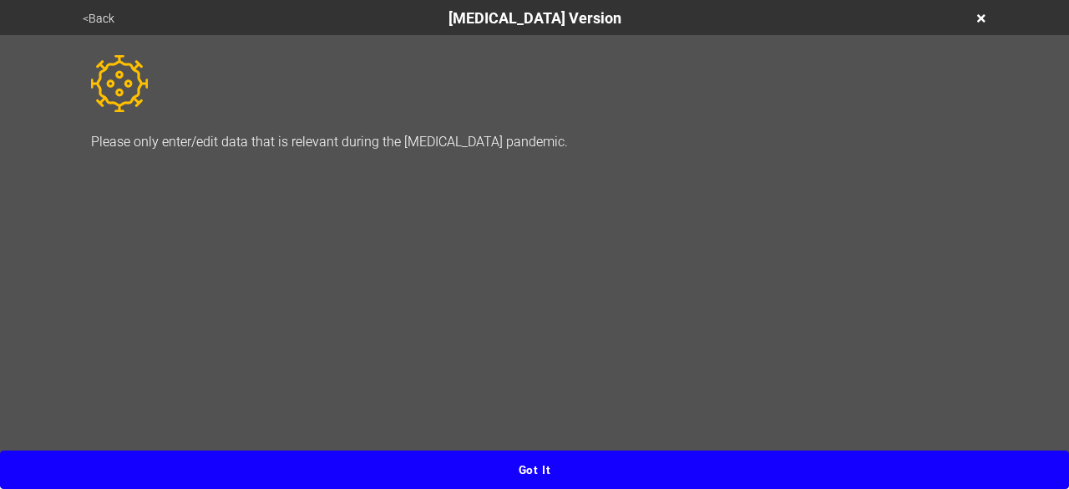
click at [531, 474] on button "Got it" at bounding box center [534, 469] width 1069 height 38
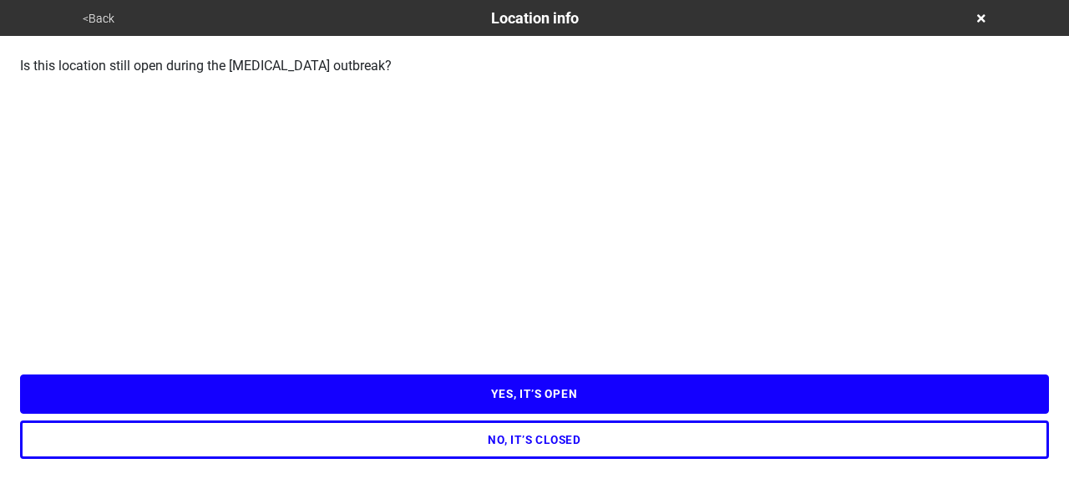
click at [546, 441] on button "NO, IT’S CLOSED" at bounding box center [534, 439] width 1029 height 38
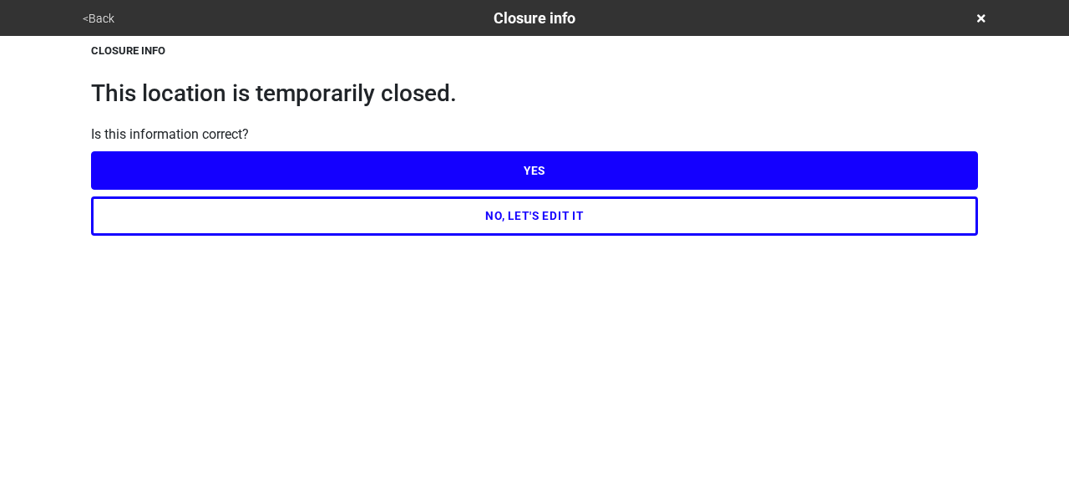
click at [372, 172] on button "YES" at bounding box center [534, 170] width 887 height 38
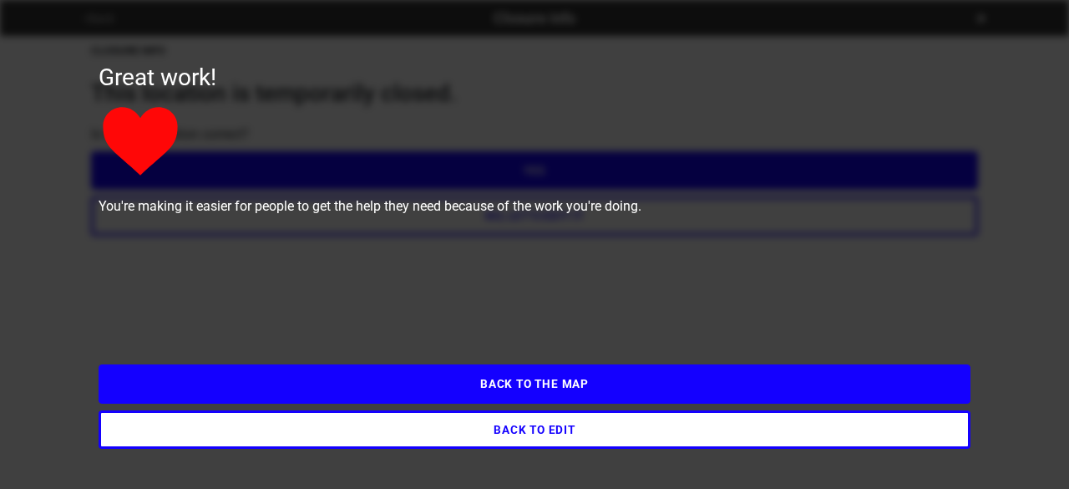
click at [413, 437] on button "BACK TO EDIT" at bounding box center [535, 429] width 872 height 38
